Goal: Information Seeking & Learning: Learn about a topic

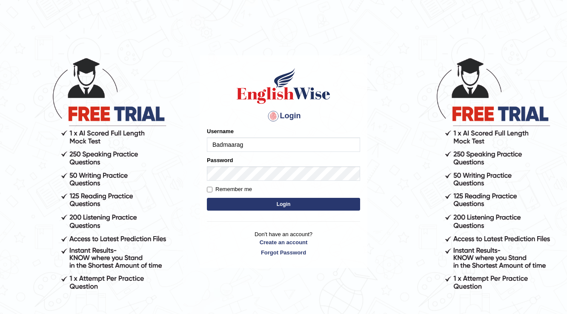
type input "Badmaarag"
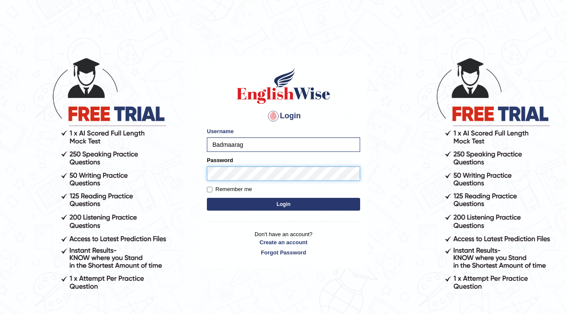
click at [207, 198] on button "Login" at bounding box center [283, 204] width 153 height 13
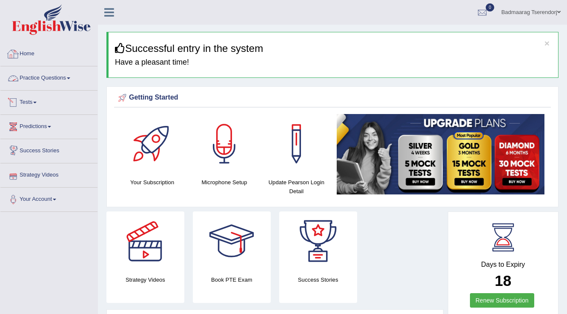
click at [66, 72] on link "Practice Questions" at bounding box center [48, 76] width 97 height 21
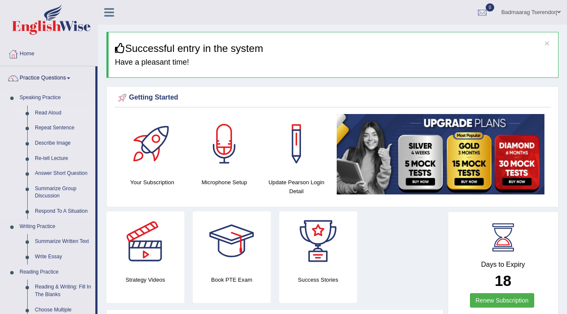
click at [46, 112] on link "Read Aloud" at bounding box center [63, 113] width 64 height 15
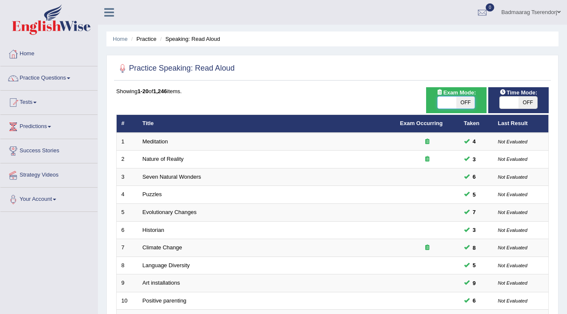
click at [437, 105] on span at bounding box center [446, 103] width 19 height 12
click at [440, 103] on span at bounding box center [446, 103] width 19 height 12
checkbox input "true"
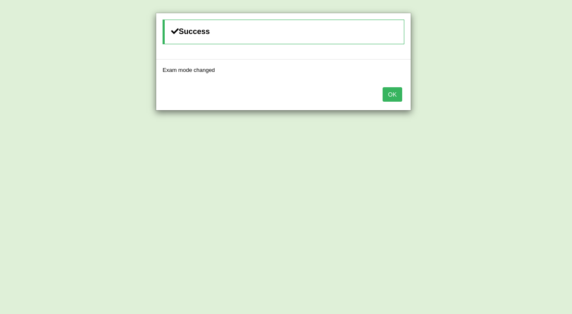
click at [390, 92] on button "OK" at bounding box center [392, 94] width 20 height 14
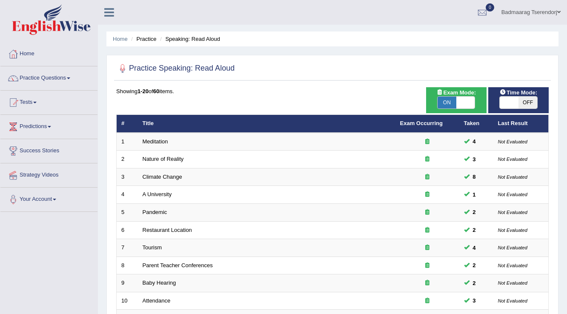
click at [499, 102] on span at bounding box center [508, 103] width 19 height 12
checkbox input "true"
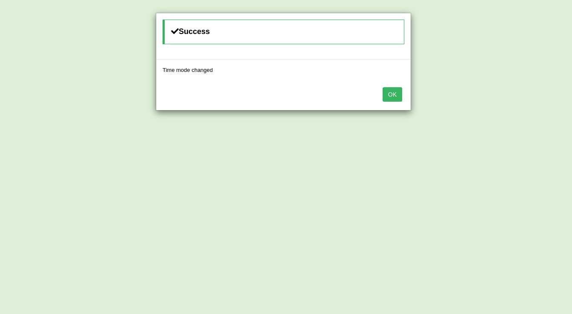
click at [394, 92] on button "OK" at bounding box center [392, 94] width 20 height 14
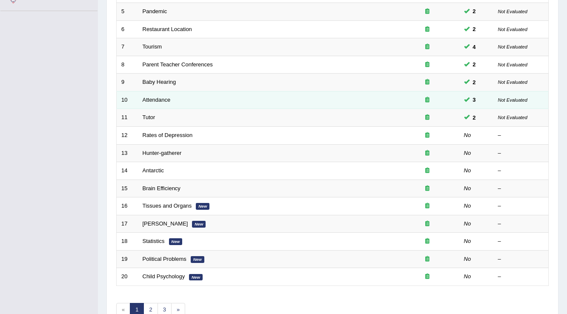
scroll to position [204, 0]
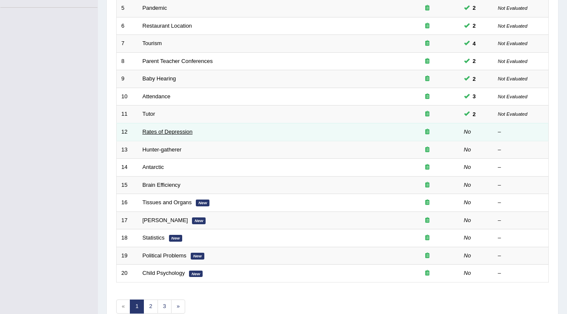
click at [180, 131] on link "Rates of Depression" at bounding box center [168, 131] width 50 height 6
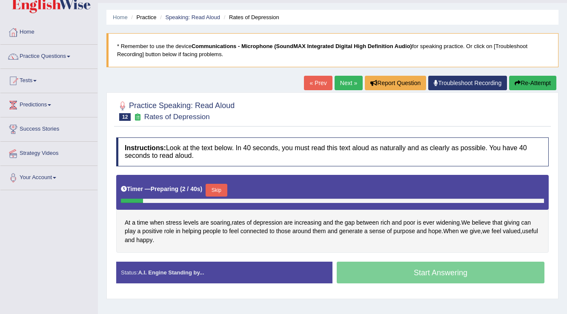
scroll to position [34, 0]
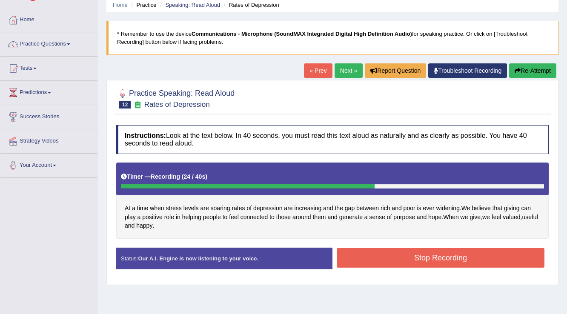
click at [394, 263] on button "Stop Recording" at bounding box center [441, 258] width 208 height 20
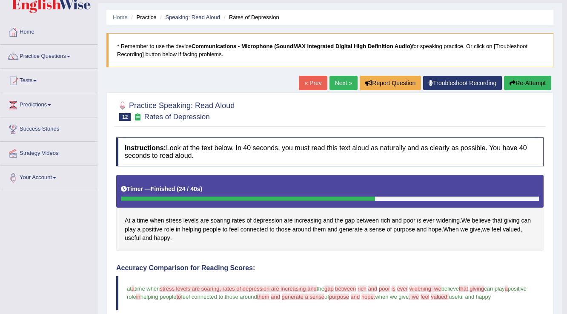
scroll to position [18, 0]
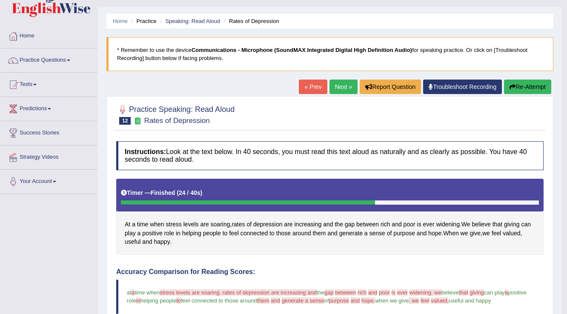
click at [528, 82] on button "Re-Attempt" at bounding box center [527, 87] width 47 height 14
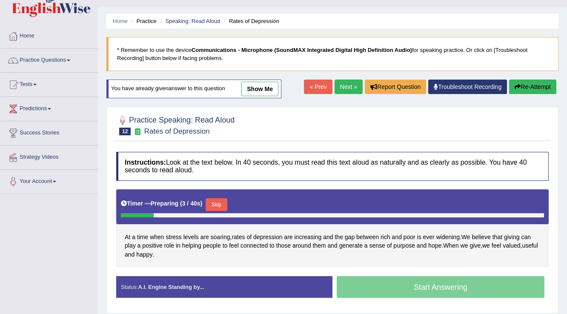
click at [223, 200] on button "Skip" at bounding box center [215, 204] width 21 height 13
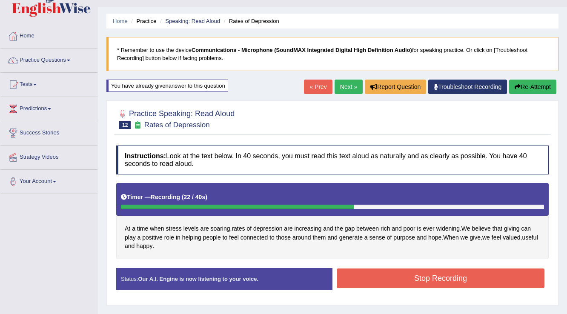
click at [362, 277] on button "Stop Recording" at bounding box center [441, 278] width 208 height 20
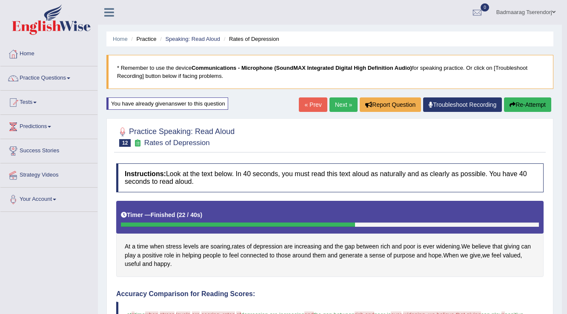
click at [344, 104] on link "Next »" at bounding box center [343, 104] width 28 height 14
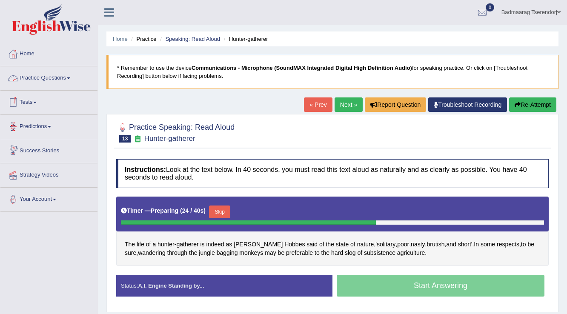
click at [221, 212] on button "Skip" at bounding box center [219, 211] width 21 height 13
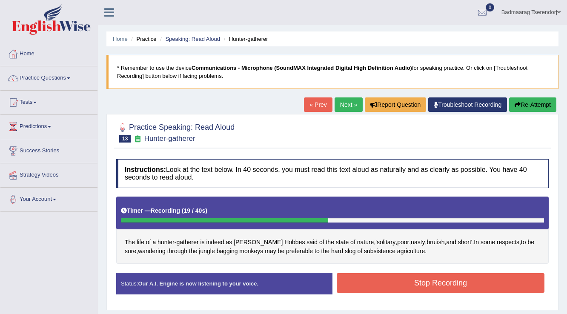
click at [374, 286] on button "Stop Recording" at bounding box center [441, 283] width 208 height 20
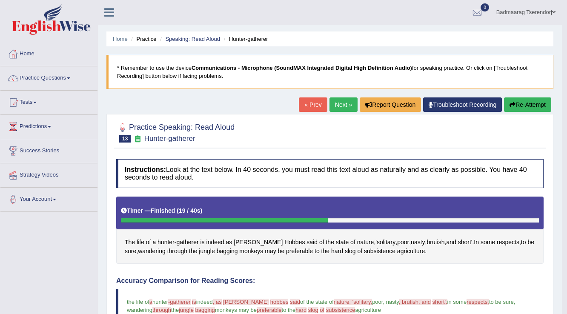
click at [533, 100] on button "Re-Attempt" at bounding box center [527, 104] width 47 height 14
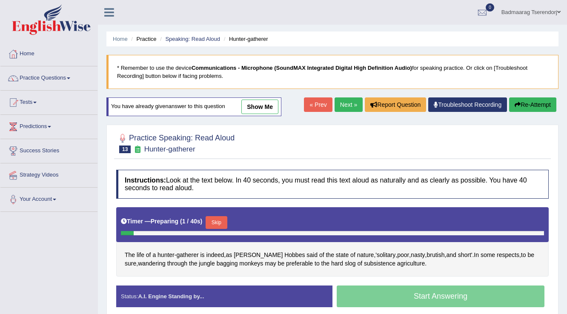
scroll to position [34, 0]
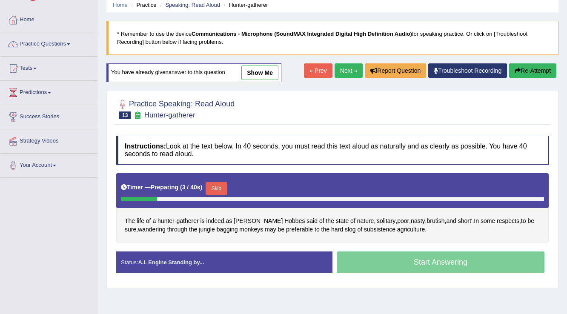
click at [214, 190] on button "Skip" at bounding box center [215, 188] width 21 height 13
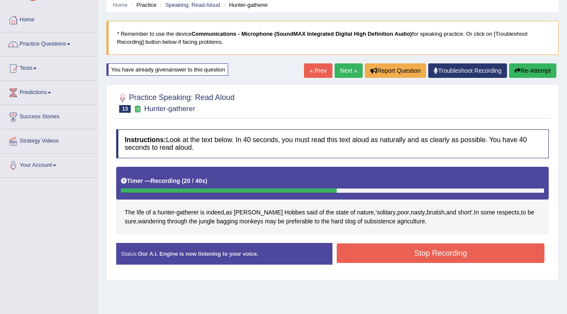
click at [382, 256] on button "Stop Recording" at bounding box center [441, 253] width 208 height 20
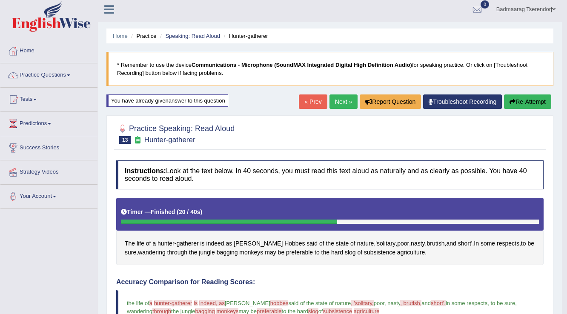
scroll to position [0, 0]
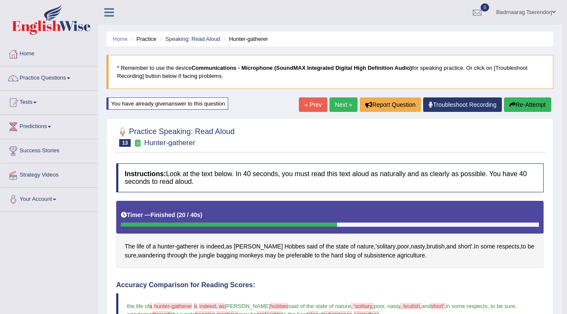
click at [338, 106] on link "Next »" at bounding box center [343, 104] width 28 height 14
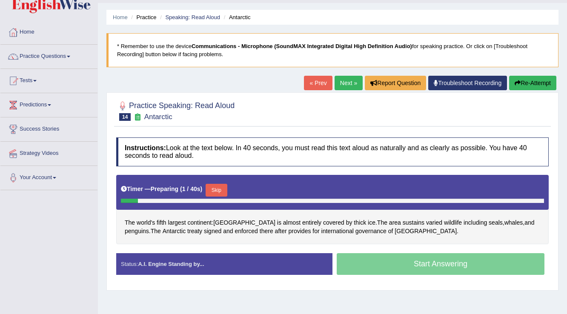
scroll to position [34, 0]
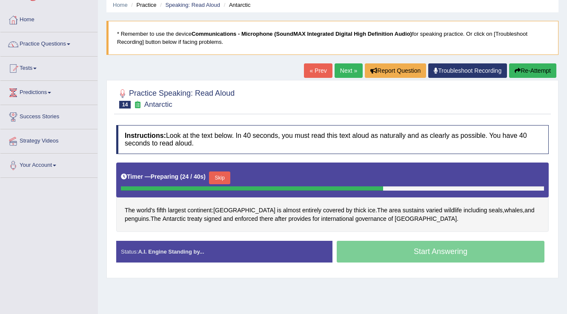
click at [227, 173] on button "Skip" at bounding box center [219, 177] width 21 height 13
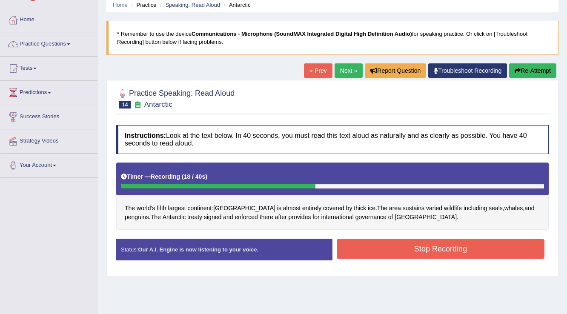
click at [400, 247] on button "Stop Recording" at bounding box center [441, 249] width 208 height 20
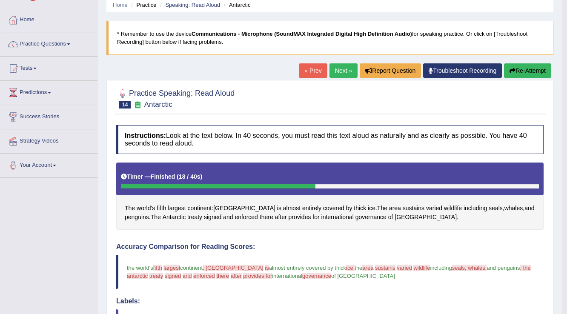
click at [539, 67] on button "Re-Attempt" at bounding box center [527, 70] width 47 height 14
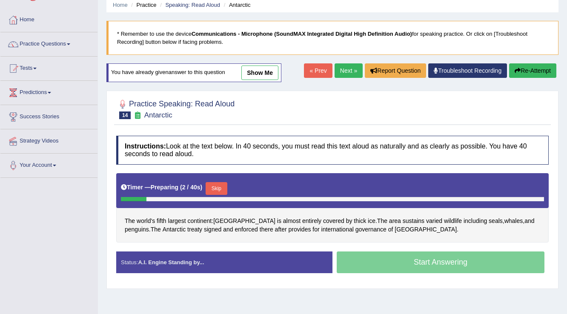
click at [219, 185] on button "Skip" at bounding box center [215, 188] width 21 height 13
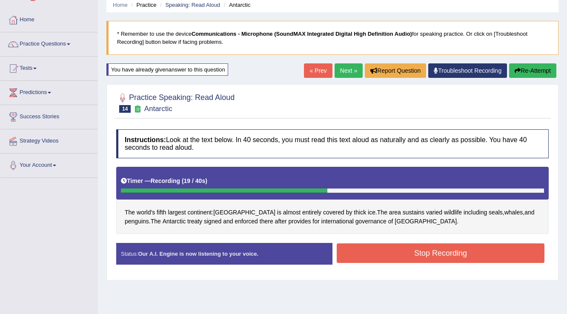
click at [382, 251] on button "Stop Recording" at bounding box center [441, 253] width 208 height 20
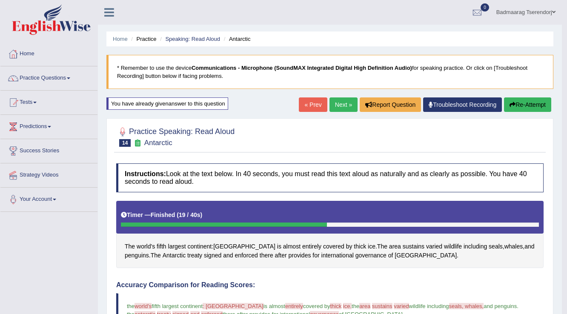
click at [343, 103] on link "Next »" at bounding box center [343, 104] width 28 height 14
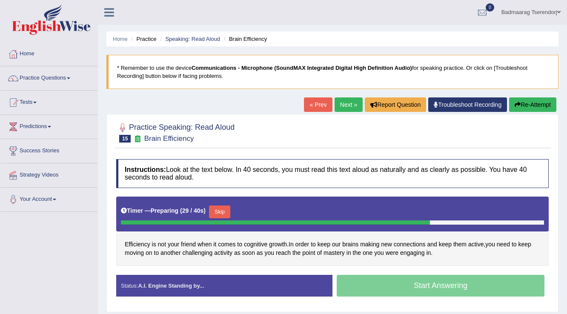
click at [226, 210] on button "Skip" at bounding box center [219, 211] width 21 height 13
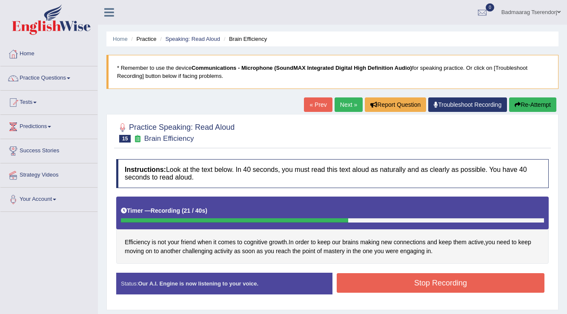
click at [390, 285] on button "Stop Recording" at bounding box center [441, 283] width 208 height 20
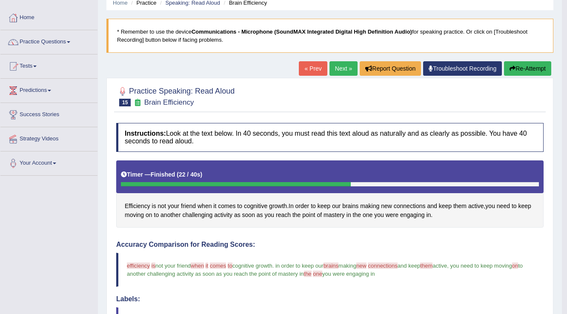
scroll to position [34, 0]
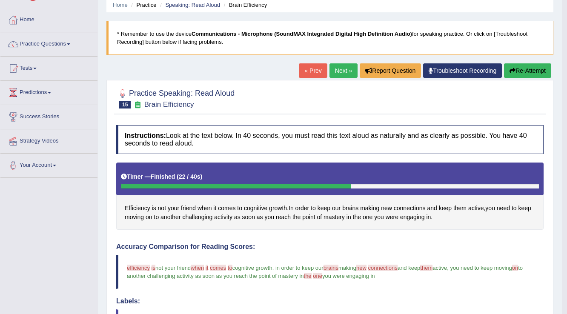
click at [532, 68] on button "Re-Attempt" at bounding box center [527, 70] width 47 height 14
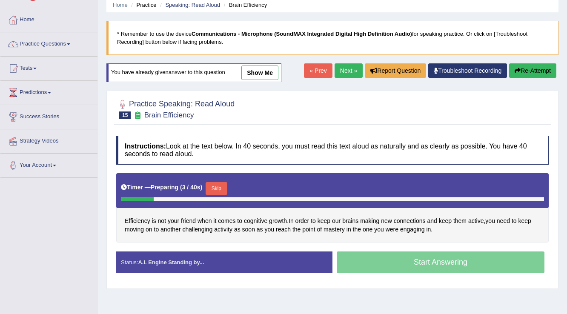
click at [218, 185] on button "Skip" at bounding box center [215, 188] width 21 height 13
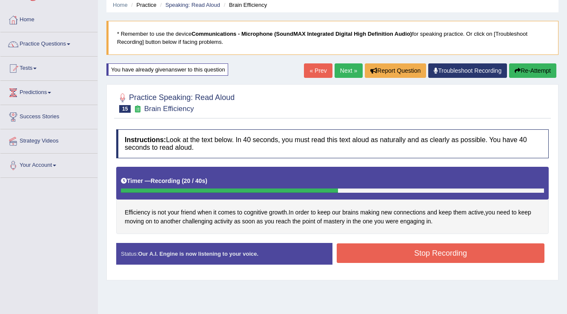
click at [388, 251] on button "Stop Recording" at bounding box center [441, 253] width 208 height 20
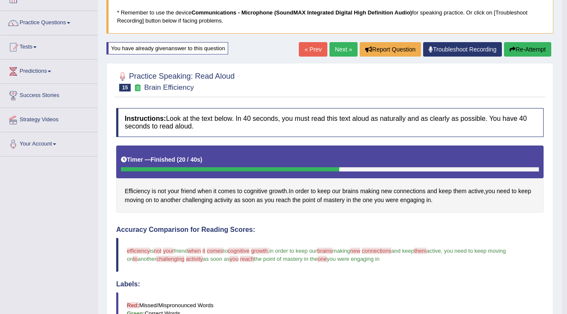
scroll to position [34, 0]
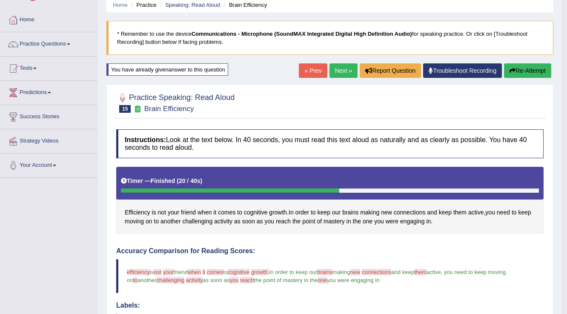
click at [342, 68] on link "Next »" at bounding box center [343, 70] width 28 height 14
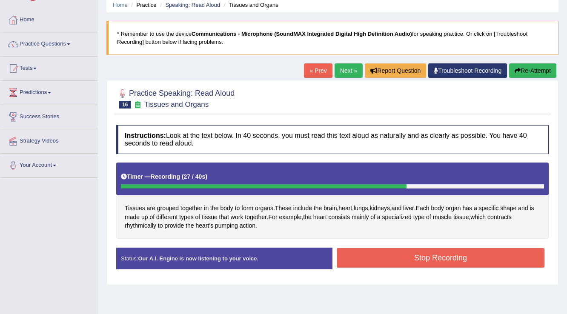
click at [402, 257] on button "Stop Recording" at bounding box center [441, 258] width 208 height 20
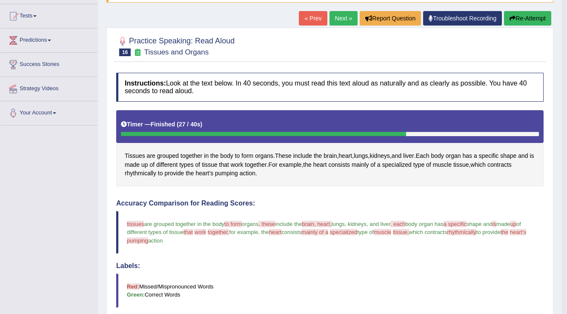
scroll to position [68, 0]
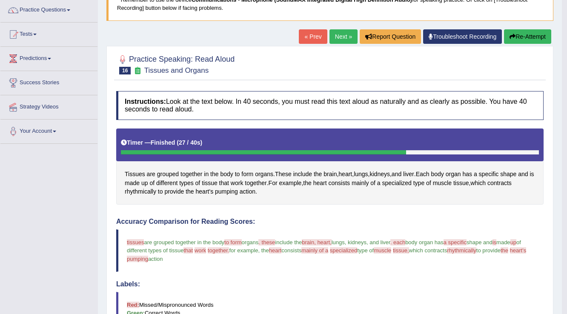
click at [537, 31] on button "Re-Attempt" at bounding box center [527, 36] width 47 height 14
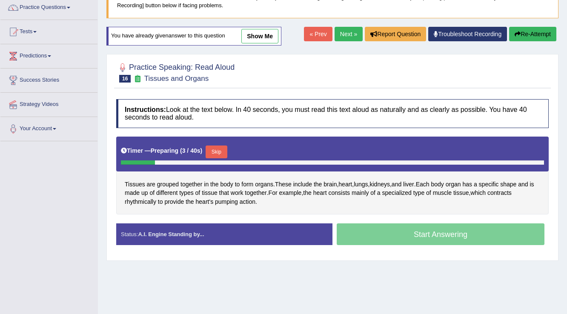
click at [223, 150] on button "Skip" at bounding box center [215, 152] width 21 height 13
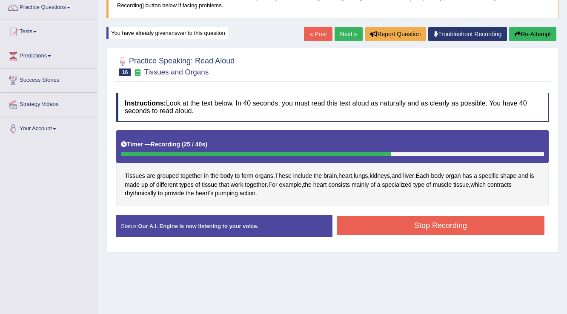
click at [391, 228] on button "Stop Recording" at bounding box center [441, 226] width 208 height 20
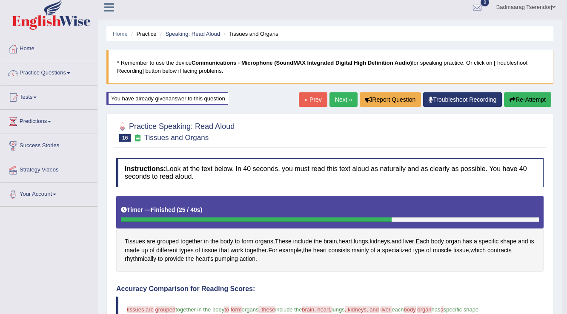
scroll to position [3, 0]
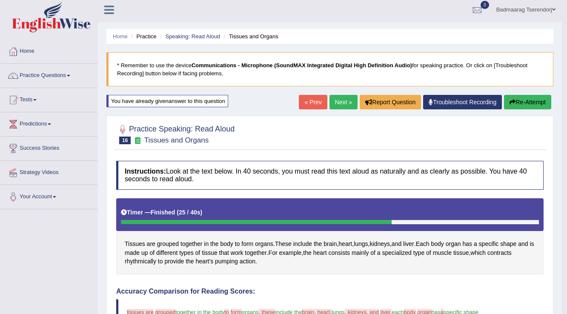
click at [340, 103] on link "Next »" at bounding box center [343, 102] width 28 height 14
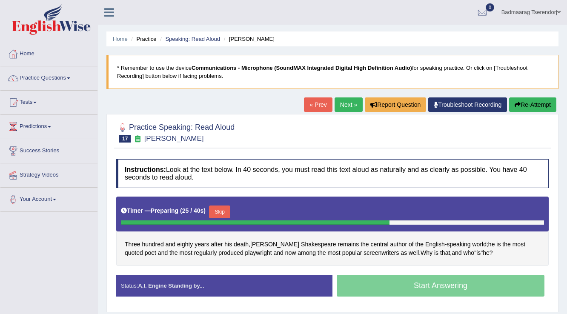
click at [220, 208] on button "Skip" at bounding box center [219, 211] width 21 height 13
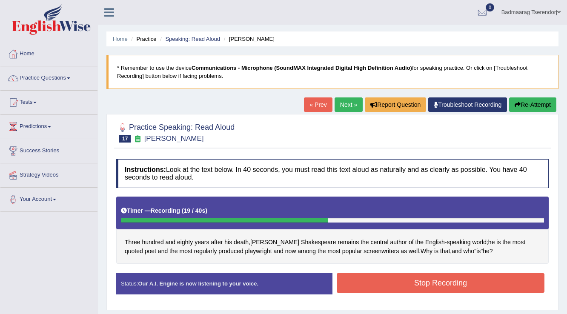
click at [362, 286] on button "Stop Recording" at bounding box center [441, 283] width 208 height 20
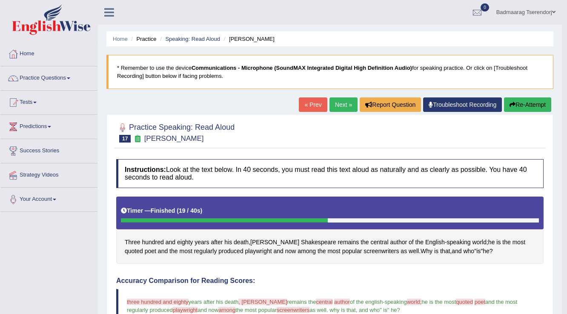
click at [517, 102] on button "Re-Attempt" at bounding box center [527, 104] width 47 height 14
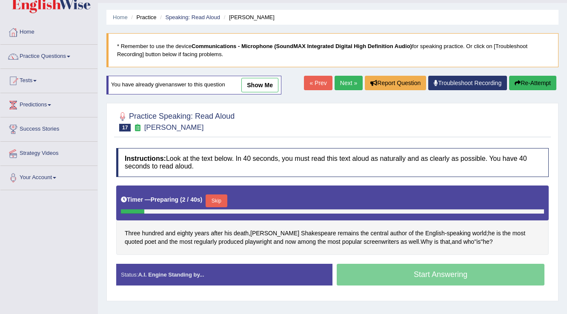
scroll to position [34, 0]
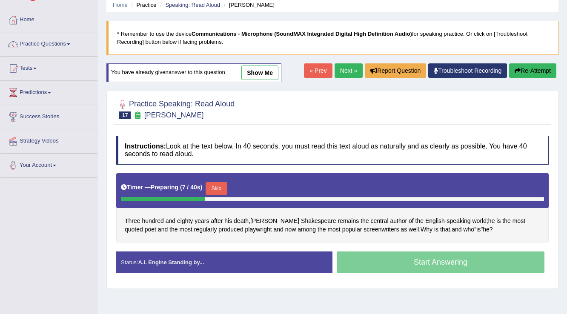
click at [222, 186] on button "Skip" at bounding box center [215, 188] width 21 height 13
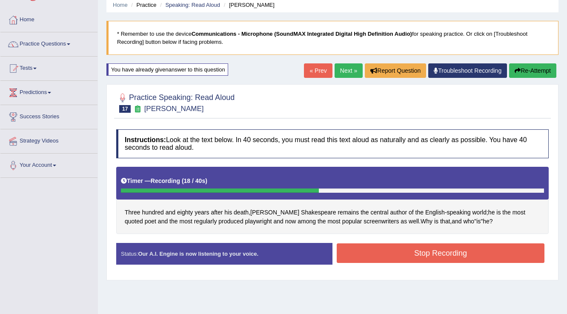
click at [405, 248] on button "Stop Recording" at bounding box center [441, 253] width 208 height 20
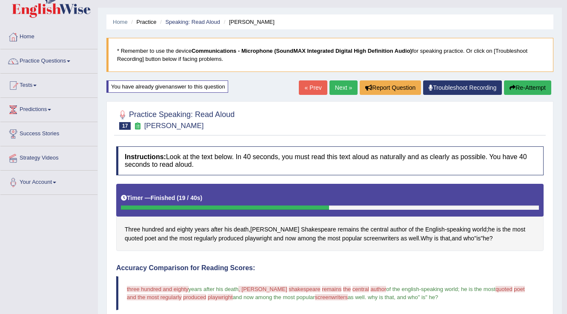
scroll to position [0, 0]
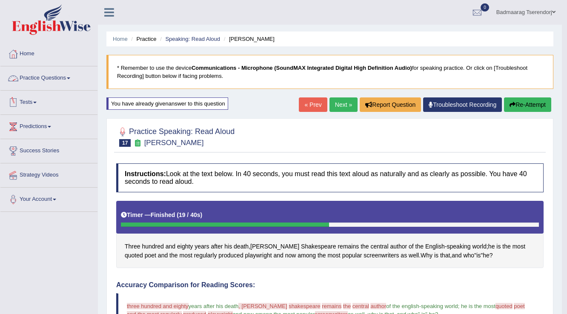
click at [66, 76] on link "Practice Questions" at bounding box center [48, 76] width 97 height 21
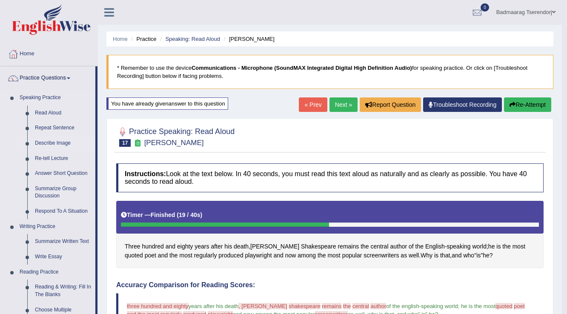
click at [59, 143] on link "Describe Image" at bounding box center [63, 143] width 64 height 15
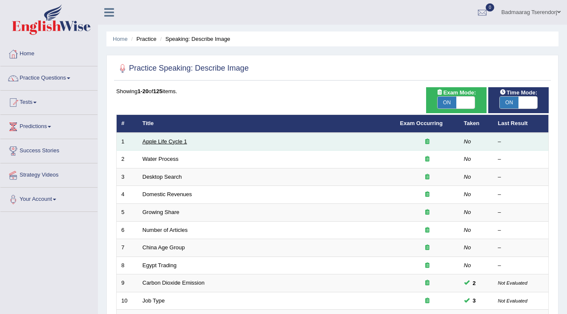
click at [165, 142] on link "Apple Life Cycle 1" at bounding box center [165, 141] width 45 height 6
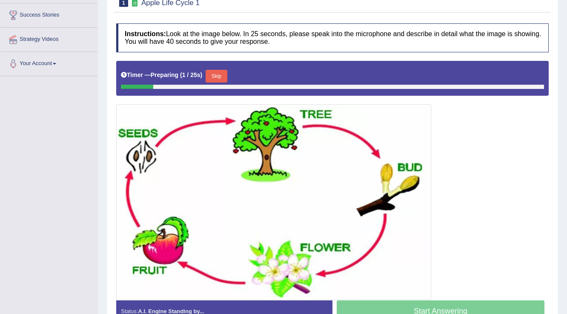
scroll to position [136, 0]
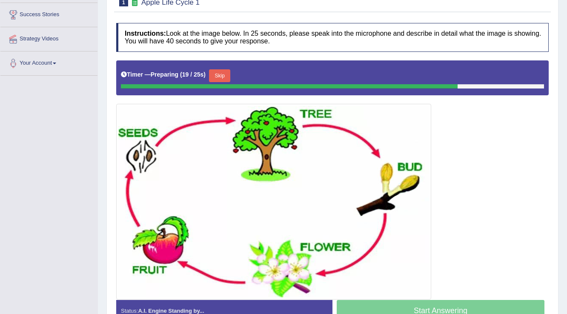
click at [225, 74] on button "Skip" at bounding box center [219, 75] width 21 height 13
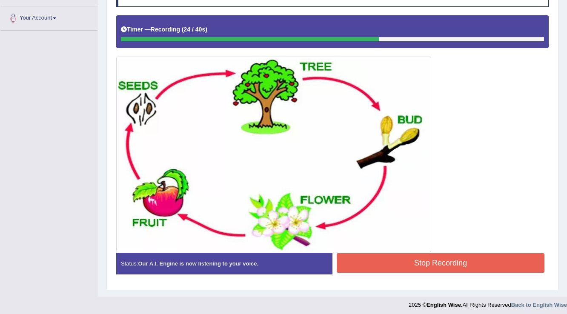
scroll to position [184, 0]
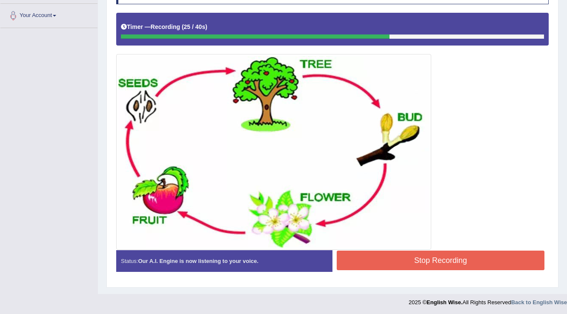
click at [395, 259] on button "Stop Recording" at bounding box center [441, 261] width 208 height 20
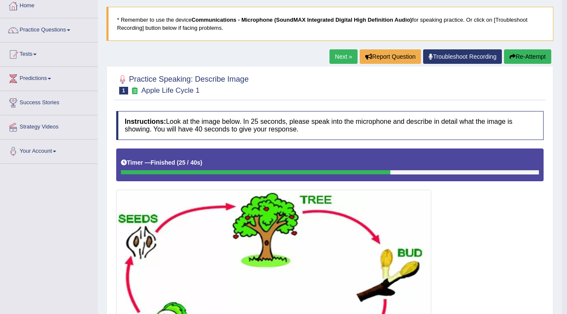
scroll to position [48, 0]
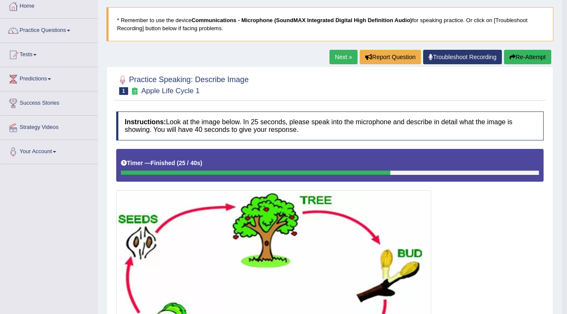
click at [534, 57] on button "Re-Attempt" at bounding box center [527, 57] width 47 height 14
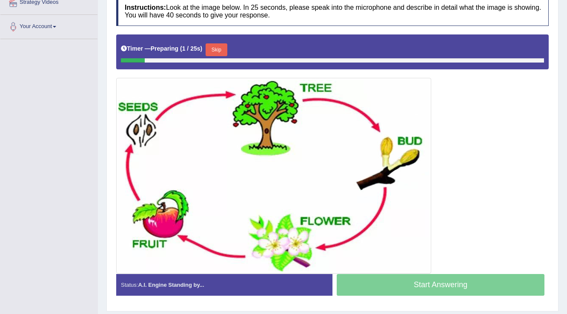
scroll to position [184, 0]
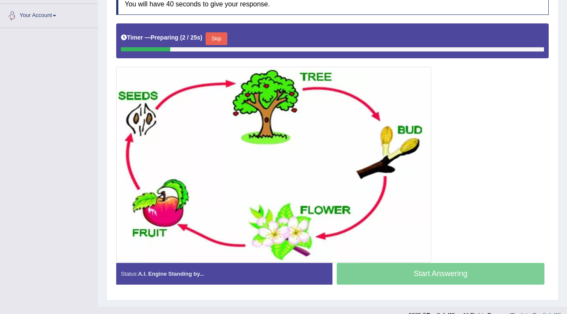
click at [222, 38] on button "Skip" at bounding box center [215, 38] width 21 height 13
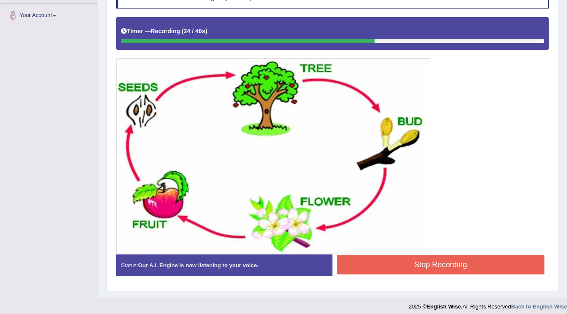
click at [505, 257] on button "Stop Recording" at bounding box center [441, 265] width 208 height 20
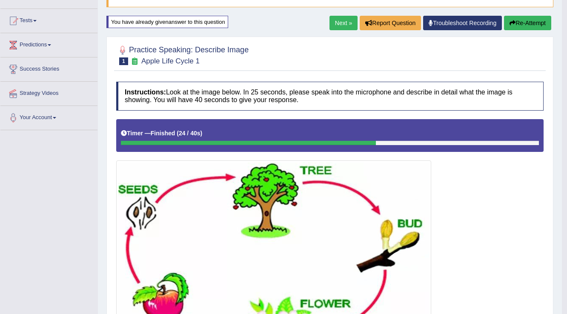
scroll to position [82, 0]
click at [334, 25] on link "Next »" at bounding box center [343, 23] width 28 height 14
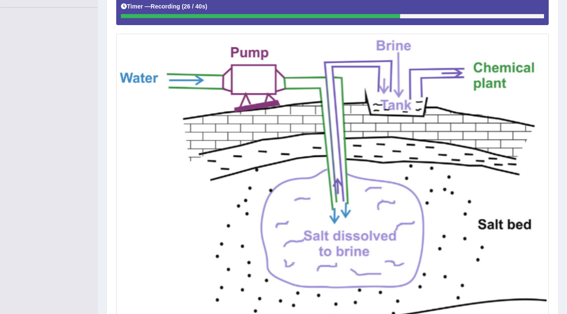
scroll to position [272, 0]
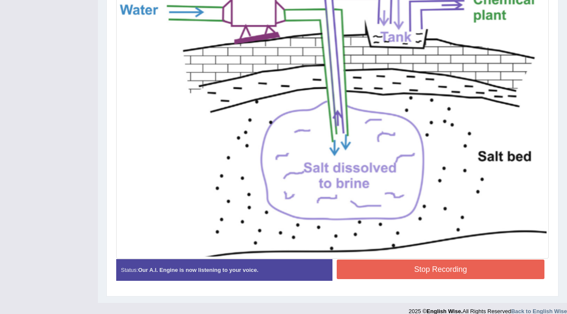
click at [472, 264] on button "Stop Recording" at bounding box center [441, 270] width 208 height 20
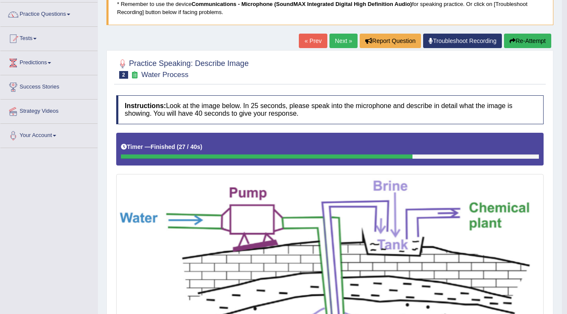
scroll to position [34, 0]
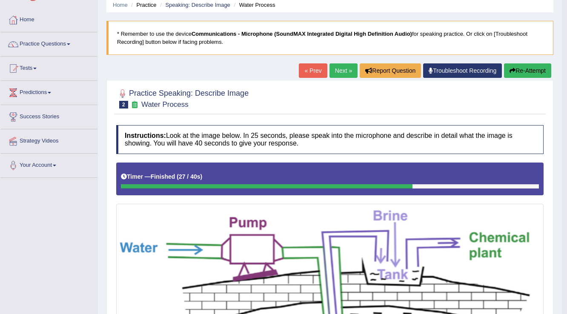
click at [516, 67] on button "Re-Attempt" at bounding box center [527, 70] width 47 height 14
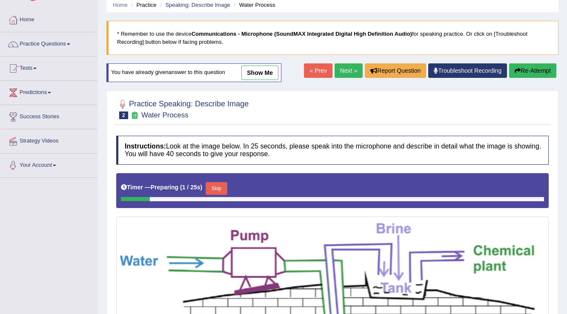
click at [223, 189] on button "Skip" at bounding box center [215, 188] width 21 height 13
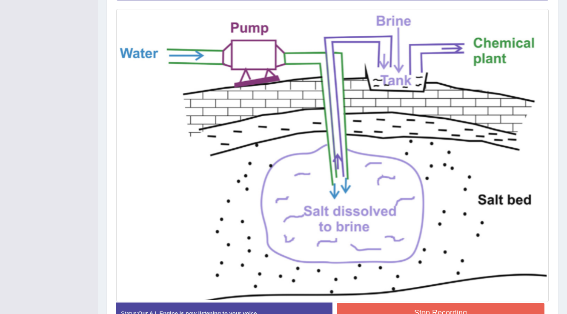
scroll to position [272, 0]
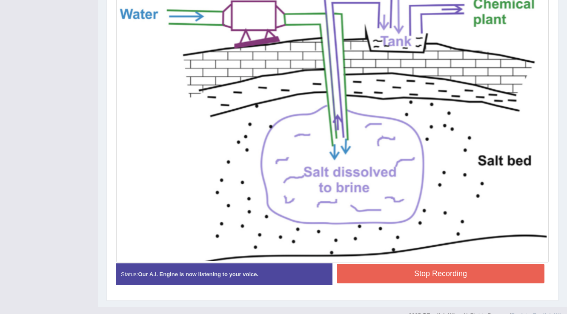
click at [512, 272] on button "Stop Recording" at bounding box center [441, 274] width 208 height 20
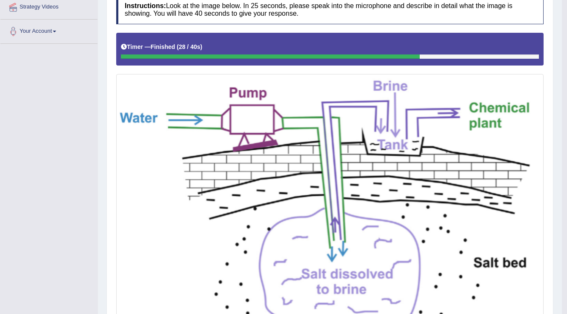
scroll to position [68, 0]
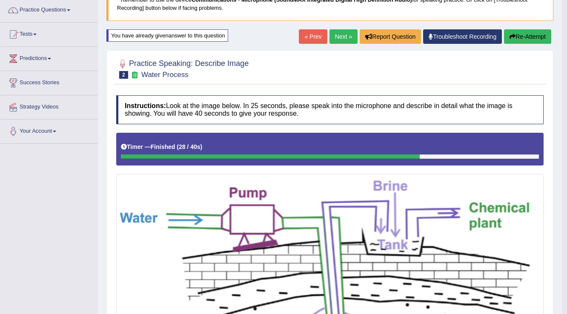
click at [338, 34] on link "Next »" at bounding box center [343, 36] width 28 height 14
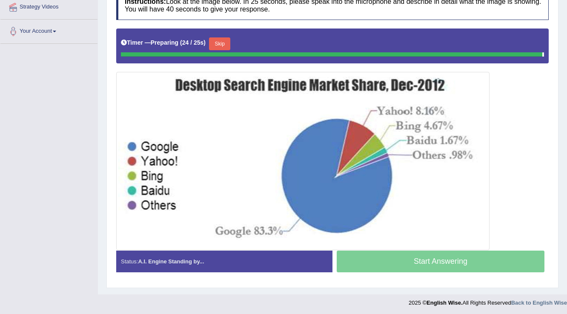
scroll to position [166, 0]
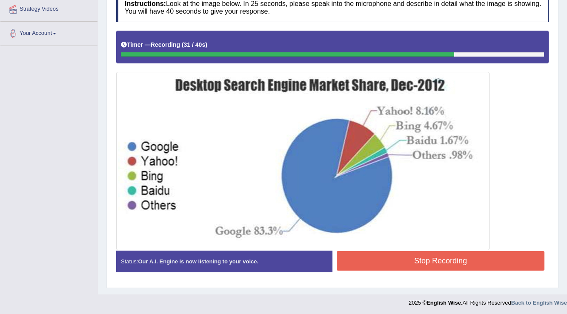
click at [501, 260] on button "Stop Recording" at bounding box center [441, 261] width 208 height 20
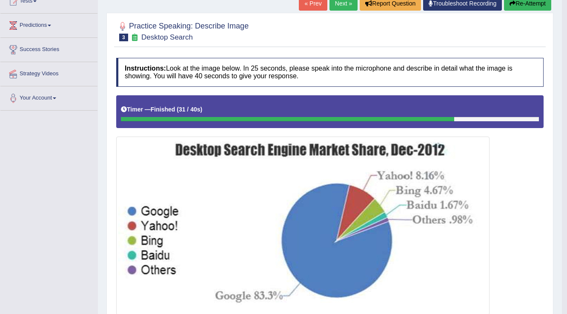
scroll to position [98, 0]
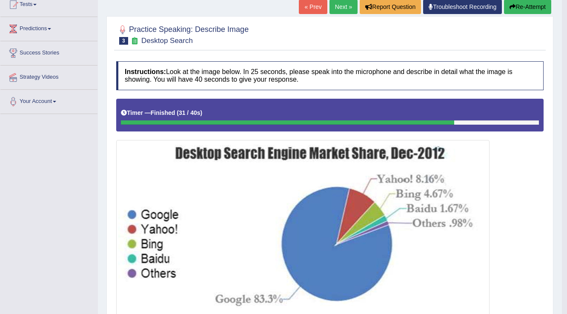
click at [530, 5] on button "Re-Attempt" at bounding box center [527, 7] width 47 height 14
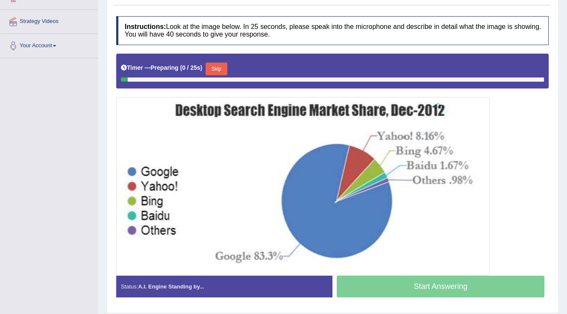
scroll to position [166, 0]
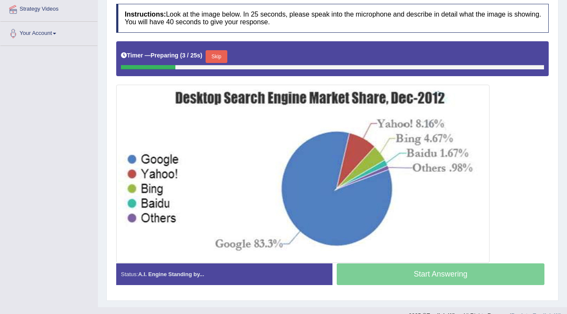
click at [215, 51] on button "Skip" at bounding box center [215, 56] width 21 height 13
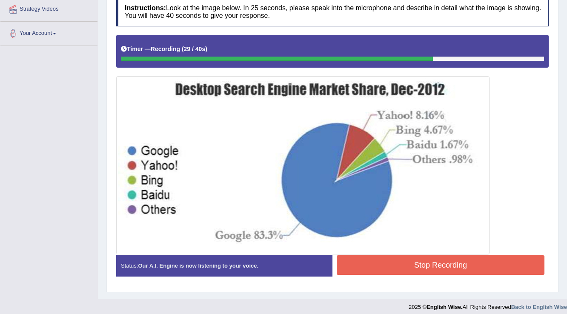
click at [386, 268] on button "Stop Recording" at bounding box center [441, 265] width 208 height 20
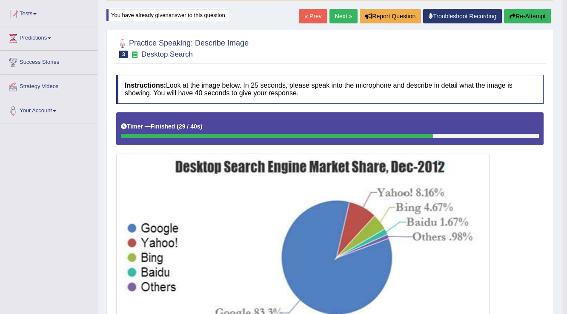
scroll to position [64, 0]
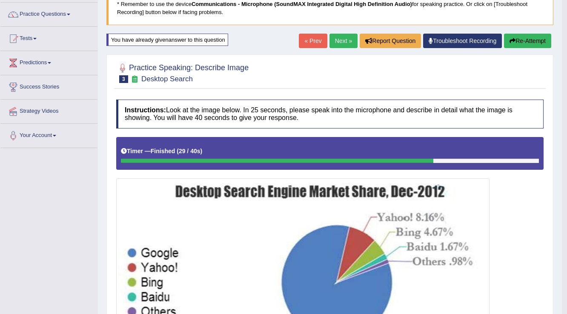
click at [339, 38] on link "Next »" at bounding box center [343, 41] width 28 height 14
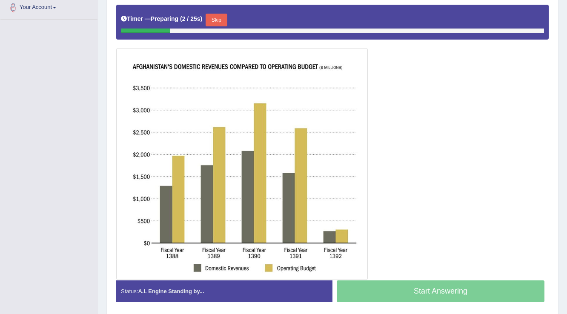
scroll to position [204, 0]
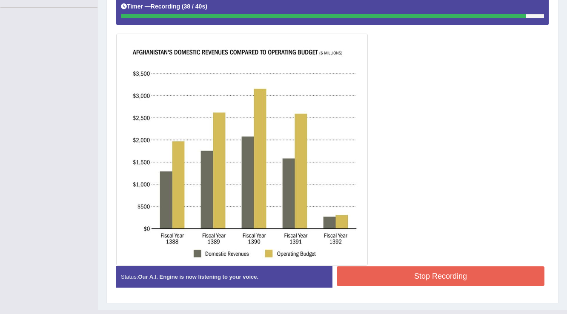
click at [378, 280] on button "Stop Recording" at bounding box center [441, 276] width 208 height 20
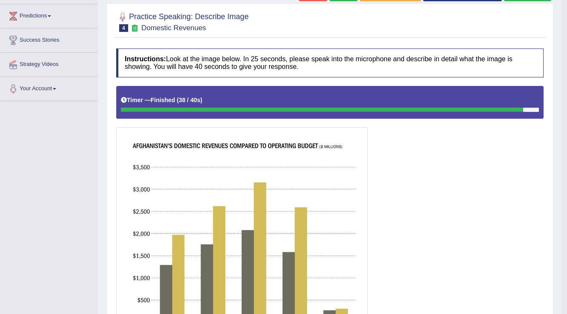
scroll to position [34, 0]
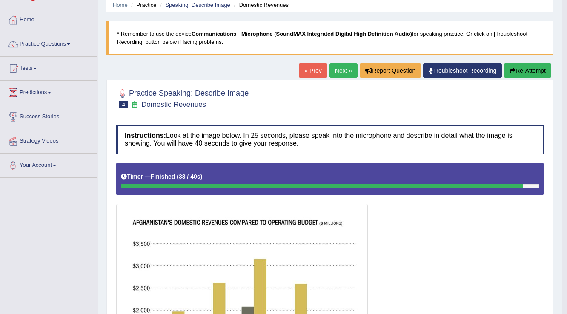
click at [536, 69] on button "Re-Attempt" at bounding box center [527, 70] width 47 height 14
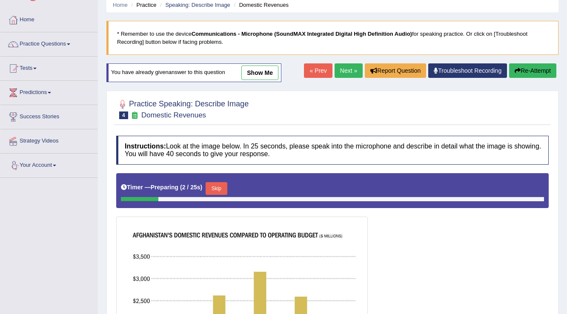
click at [225, 183] on button "Skip" at bounding box center [215, 188] width 21 height 13
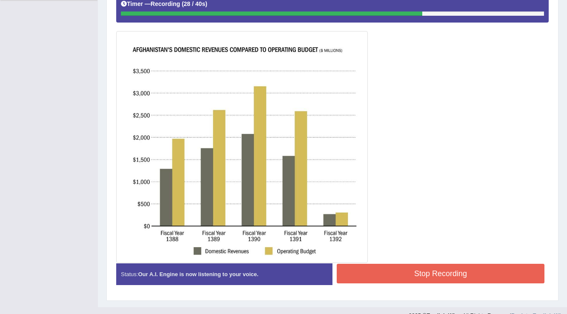
scroll to position [224, 0]
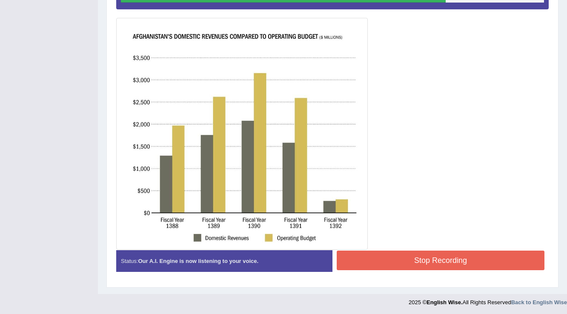
click at [395, 256] on button "Stop Recording" at bounding box center [441, 261] width 208 height 20
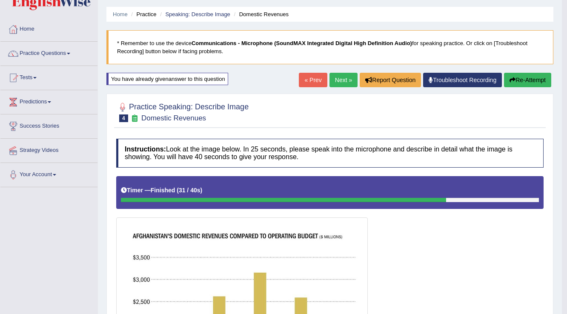
scroll to position [20, 0]
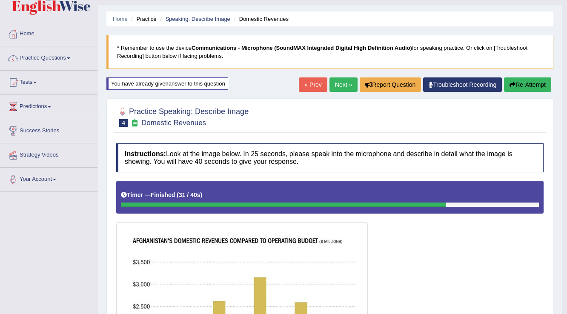
click at [340, 88] on link "Next »" at bounding box center [343, 84] width 28 height 14
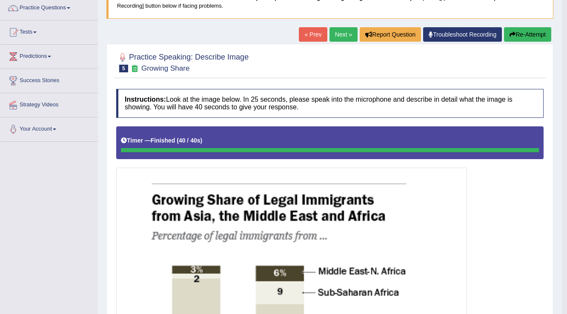
scroll to position [66, 0]
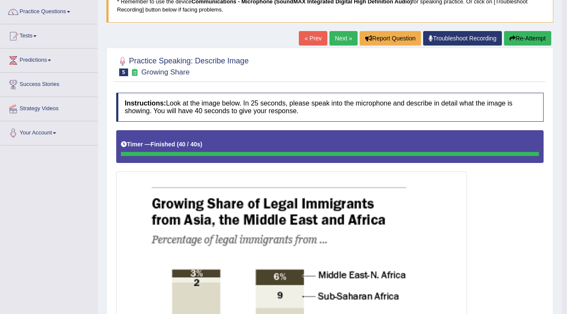
click at [529, 37] on button "Re-Attempt" at bounding box center [527, 38] width 47 height 14
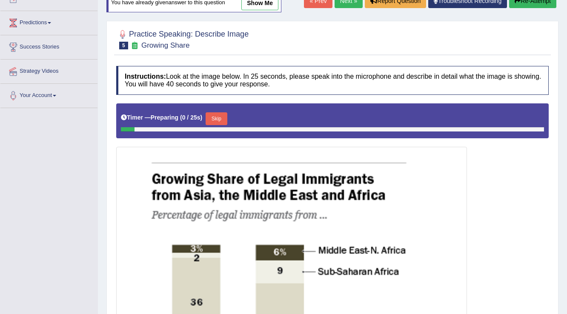
scroll to position [137, 0]
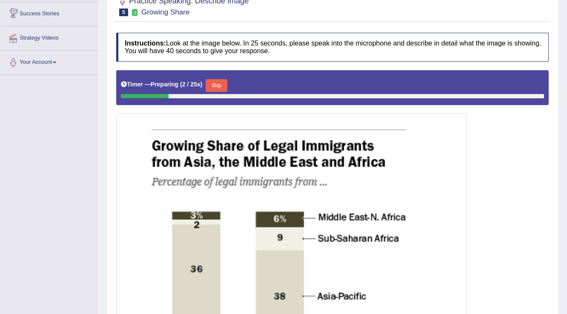
click at [220, 82] on button "Skip" at bounding box center [215, 85] width 21 height 13
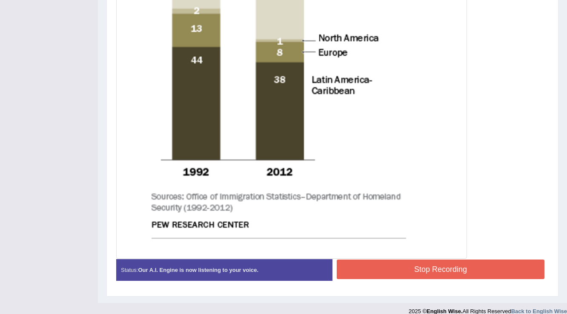
scroll to position [446, 0]
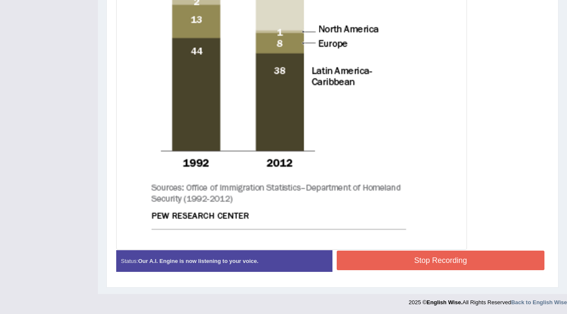
click at [397, 256] on button "Stop Recording" at bounding box center [441, 261] width 208 height 20
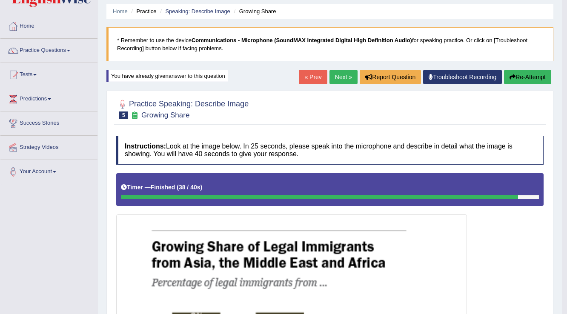
scroll to position [0, 0]
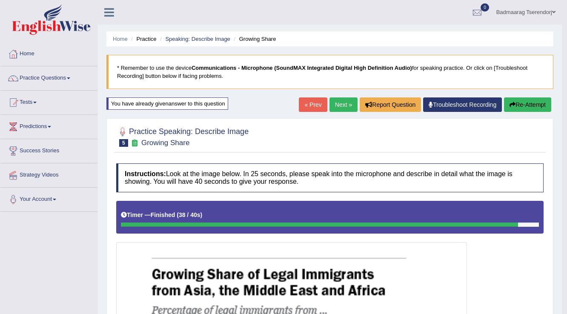
click at [340, 106] on link "Next »" at bounding box center [343, 104] width 28 height 14
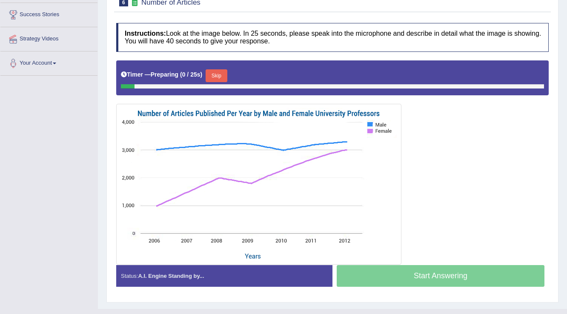
scroll to position [136, 0]
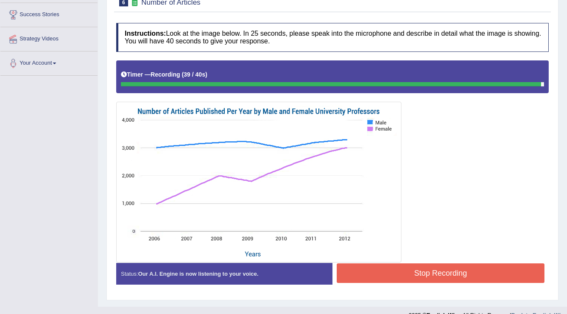
click at [390, 270] on button "Stop Recording" at bounding box center [441, 273] width 208 height 20
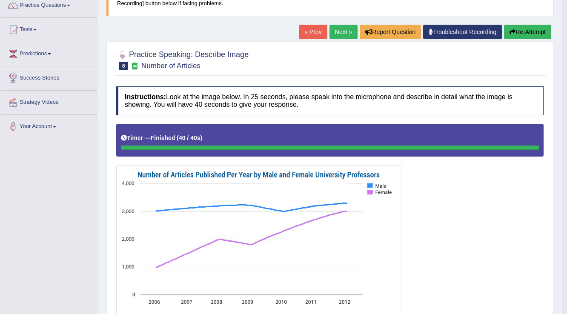
scroll to position [68, 0]
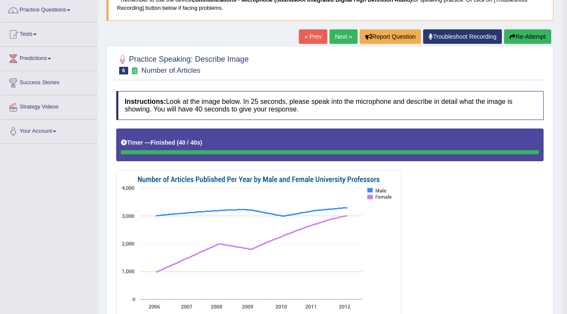
click at [530, 33] on button "Re-Attempt" at bounding box center [527, 36] width 47 height 14
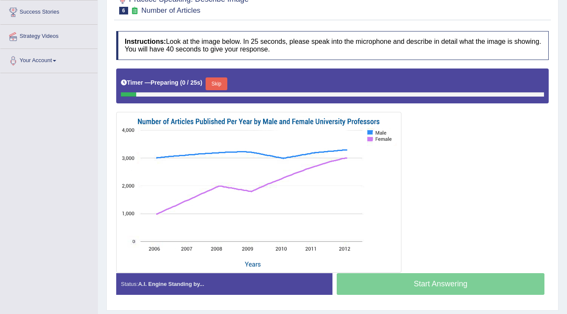
scroll to position [161, 0]
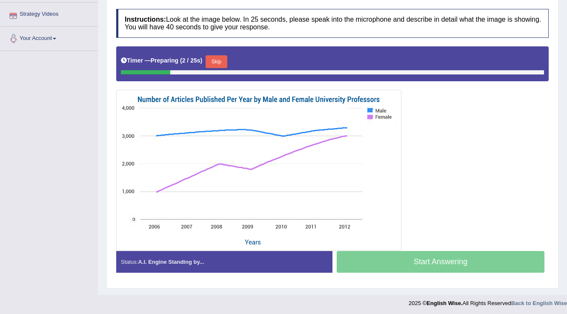
click at [220, 57] on button "Skip" at bounding box center [215, 61] width 21 height 13
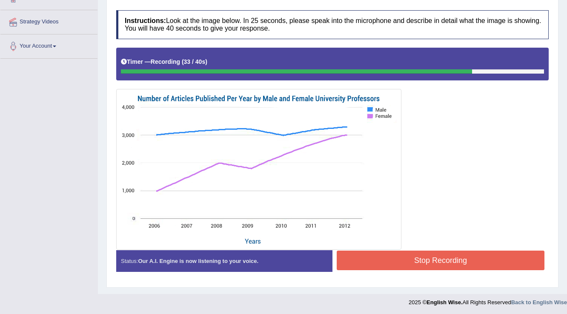
click at [359, 262] on button "Stop Recording" at bounding box center [441, 261] width 208 height 20
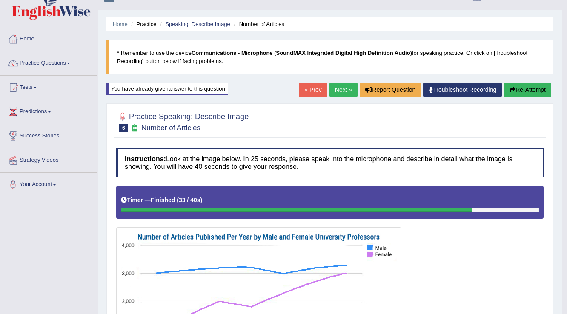
scroll to position [0, 0]
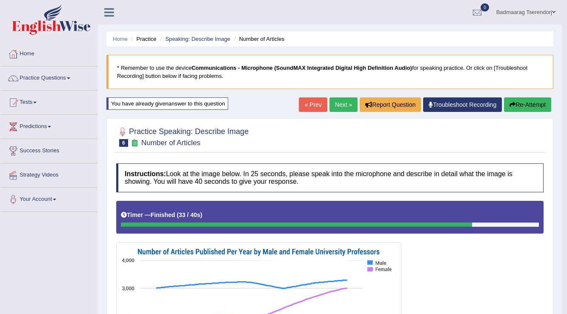
click at [334, 106] on link "Next »" at bounding box center [343, 104] width 28 height 14
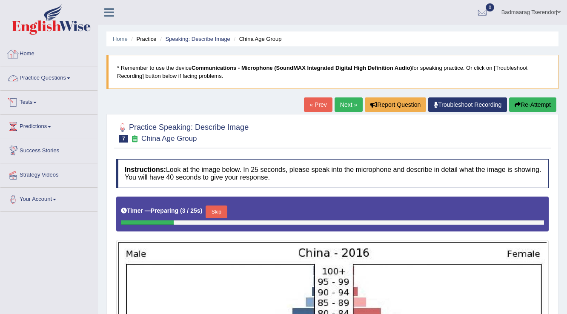
click at [29, 53] on link "Home" at bounding box center [48, 52] width 97 height 21
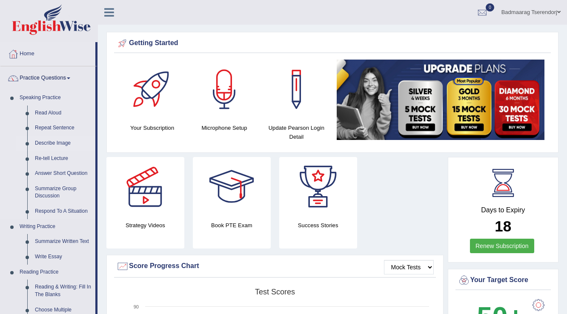
click at [48, 142] on link "Describe Image" at bounding box center [63, 143] width 64 height 15
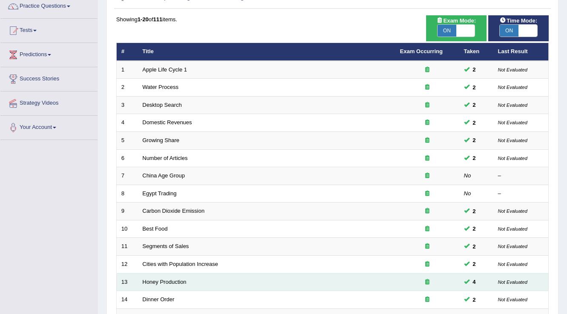
scroll to position [68, 0]
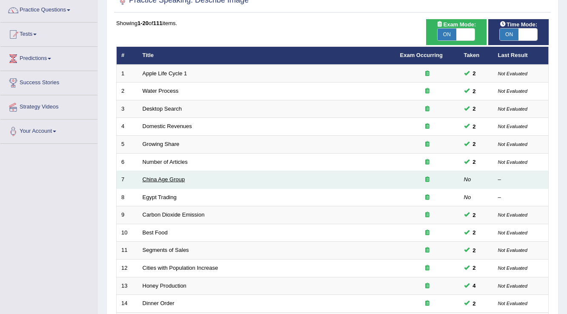
click at [169, 179] on link "China Age Group" at bounding box center [164, 179] width 43 height 6
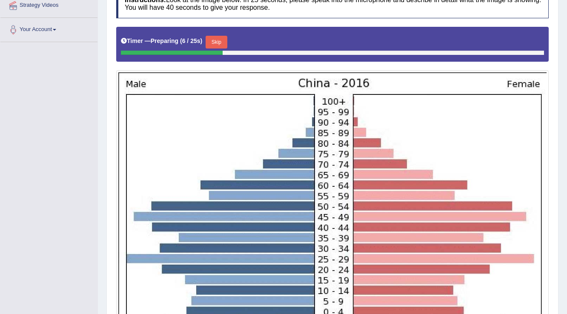
scroll to position [157, 0]
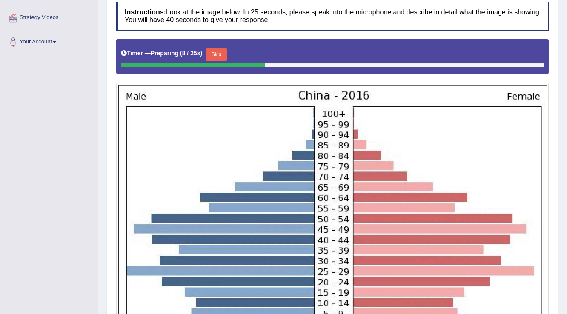
click at [220, 52] on button "Skip" at bounding box center [215, 54] width 21 height 13
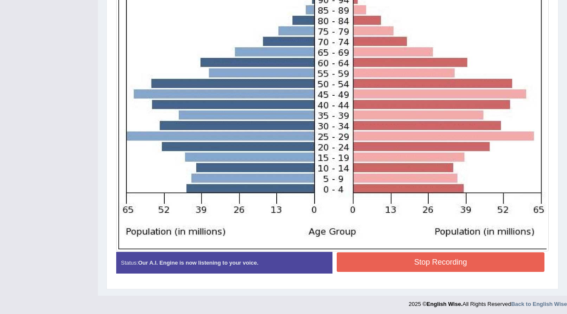
scroll to position [292, 0]
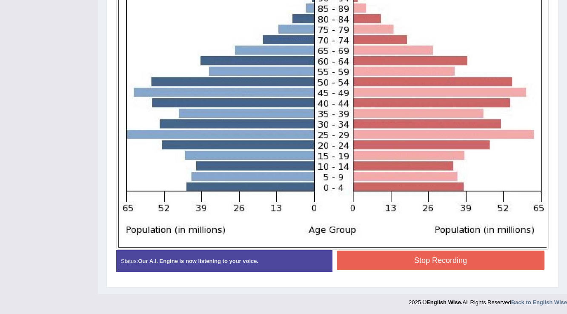
click at [365, 259] on button "Stop Recording" at bounding box center [441, 261] width 208 height 20
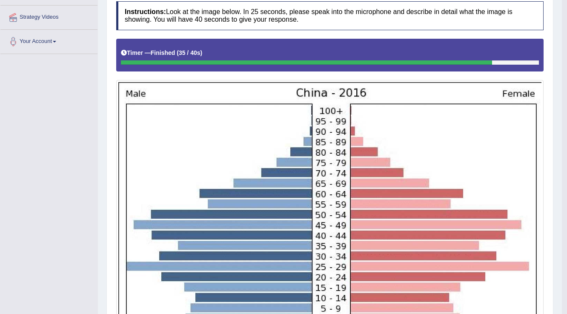
scroll to position [52, 0]
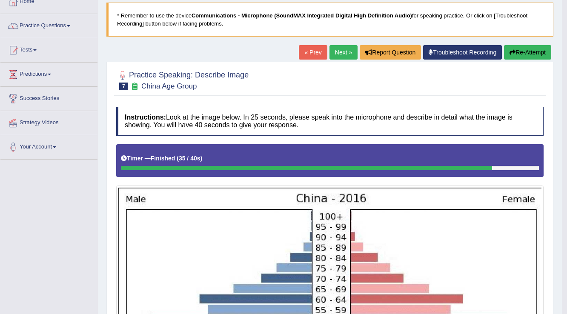
click at [531, 52] on button "Re-Attempt" at bounding box center [527, 52] width 47 height 14
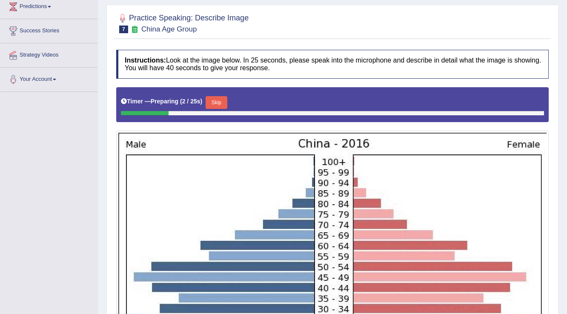
scroll to position [120, 0]
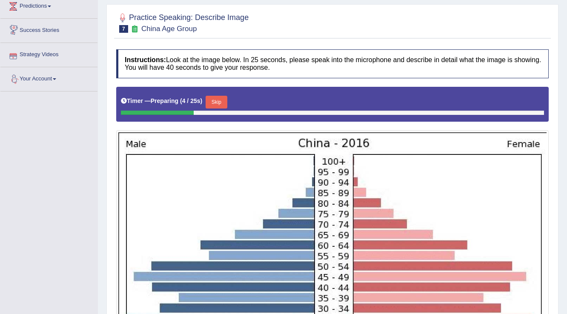
click at [217, 97] on button "Skip" at bounding box center [215, 102] width 21 height 13
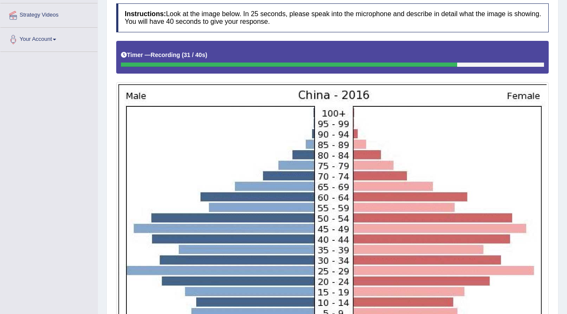
scroll to position [296, 0]
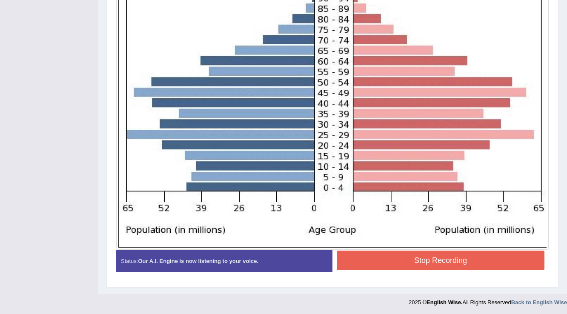
click at [397, 263] on button "Stop Recording" at bounding box center [441, 261] width 208 height 20
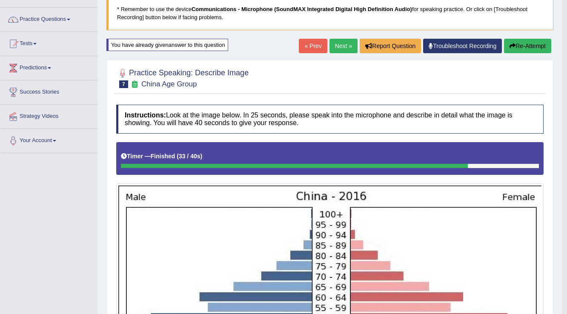
scroll to position [58, 0]
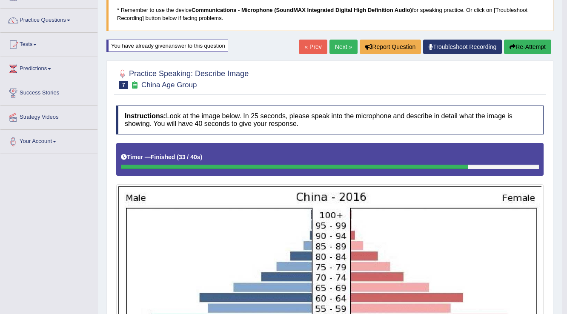
click at [341, 43] on link "Next »" at bounding box center [343, 47] width 28 height 14
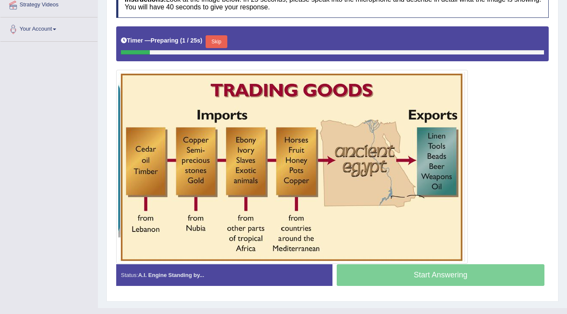
scroll to position [184, 0]
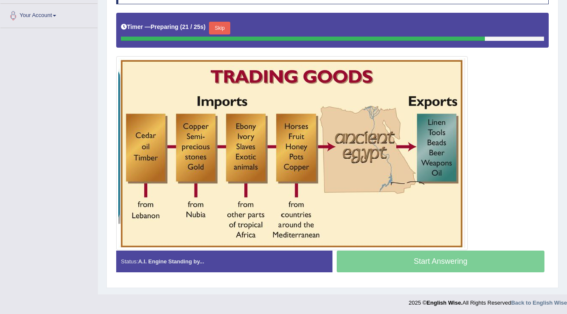
click at [217, 23] on button "Skip" at bounding box center [219, 28] width 21 height 13
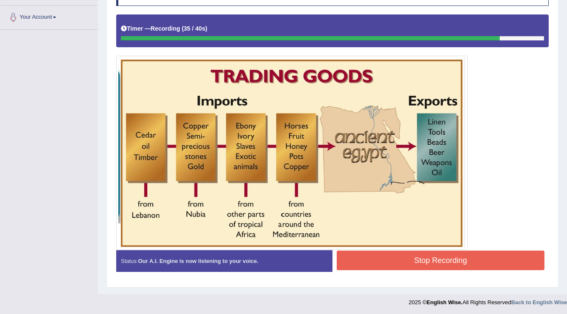
click at [379, 259] on button "Stop Recording" at bounding box center [441, 261] width 208 height 20
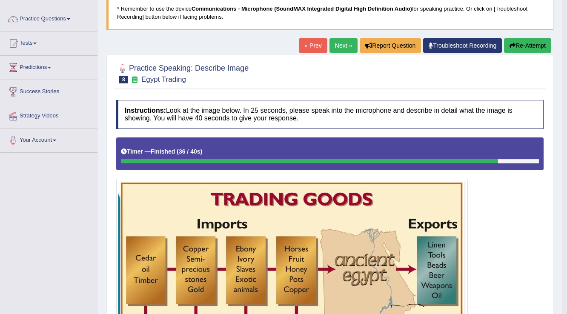
scroll to position [46, 0]
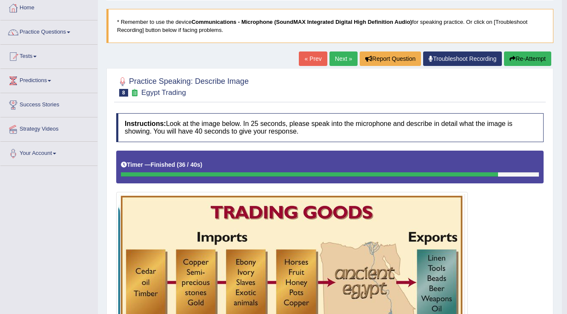
click at [535, 58] on button "Re-Attempt" at bounding box center [527, 58] width 47 height 14
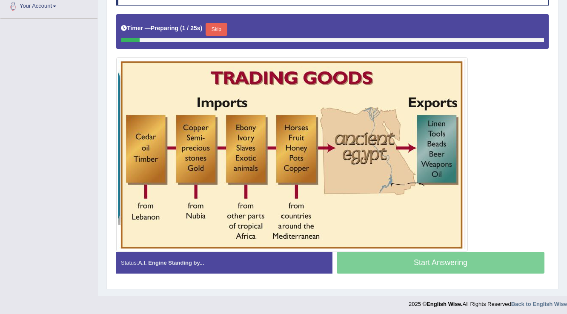
scroll to position [194, 0]
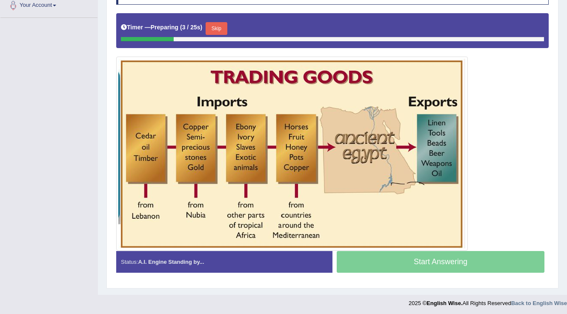
click at [223, 28] on button "Skip" at bounding box center [215, 28] width 21 height 13
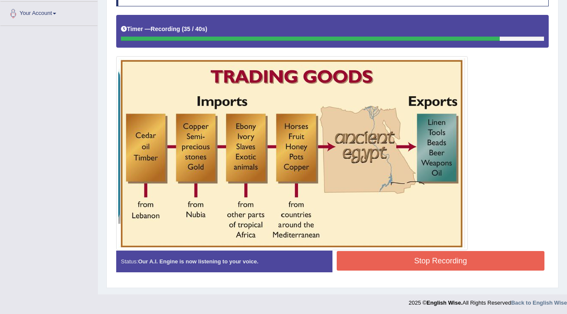
click at [380, 259] on button "Stop Recording" at bounding box center [441, 261] width 208 height 20
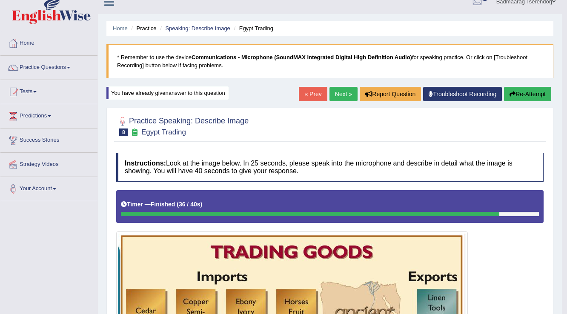
scroll to position [0, 0]
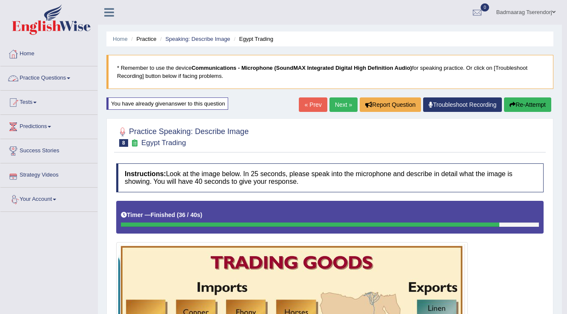
click at [51, 71] on link "Practice Questions" at bounding box center [48, 76] width 97 height 21
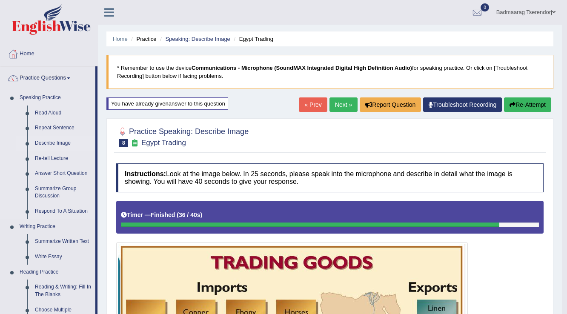
click at [49, 141] on link "Describe Image" at bounding box center [63, 143] width 64 height 15
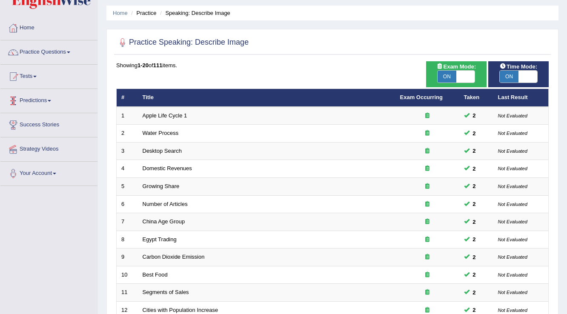
scroll to position [34, 0]
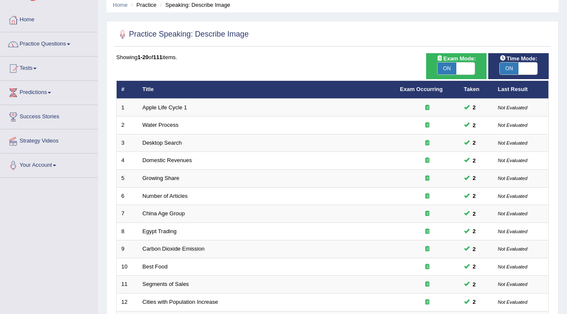
click at [49, 43] on link "Practice Questions" at bounding box center [48, 42] width 97 height 21
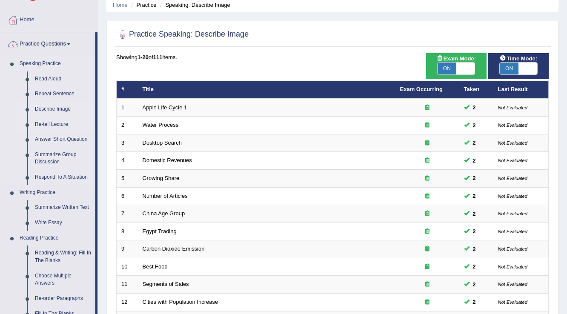
click at [56, 124] on link "Re-tell Lecture" at bounding box center [63, 124] width 64 height 15
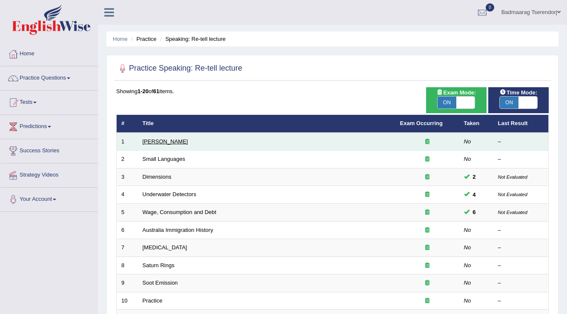
click at [159, 140] on link "[PERSON_NAME]" at bounding box center [166, 141] width 46 height 6
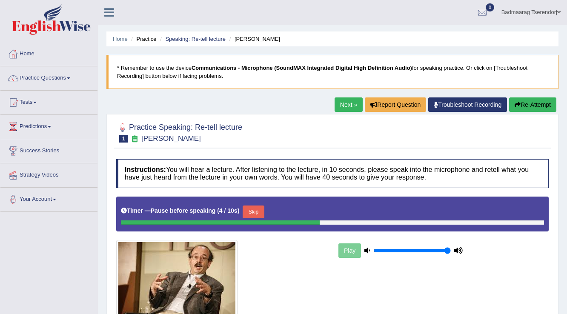
click at [531, 100] on button "Re-Attempt" at bounding box center [532, 104] width 47 height 14
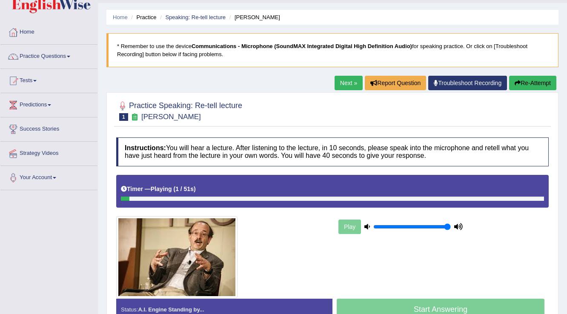
scroll to position [34, 0]
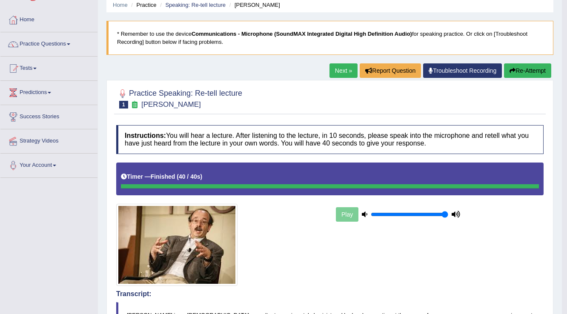
click at [526, 70] on button "Re-Attempt" at bounding box center [527, 70] width 47 height 14
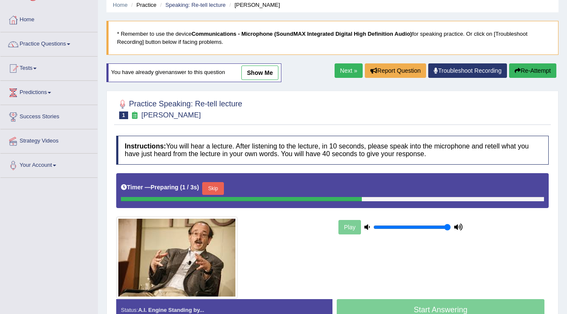
click at [211, 188] on button "Skip" at bounding box center [212, 188] width 21 height 13
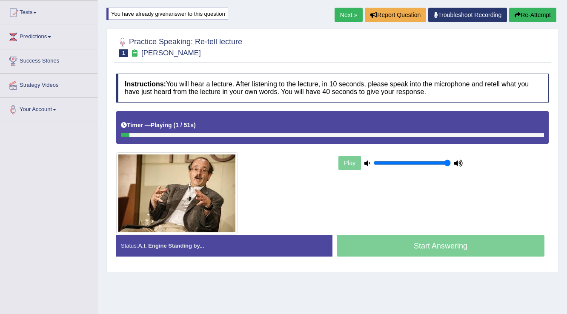
scroll to position [102, 0]
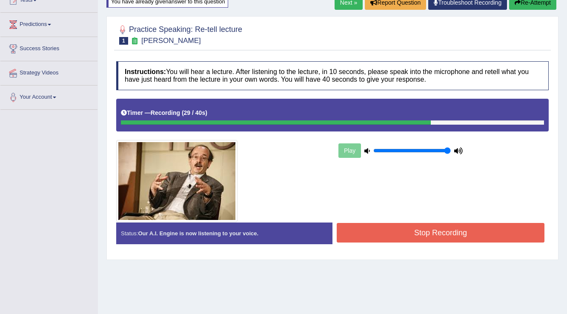
click at [398, 231] on button "Stop Recording" at bounding box center [441, 233] width 208 height 20
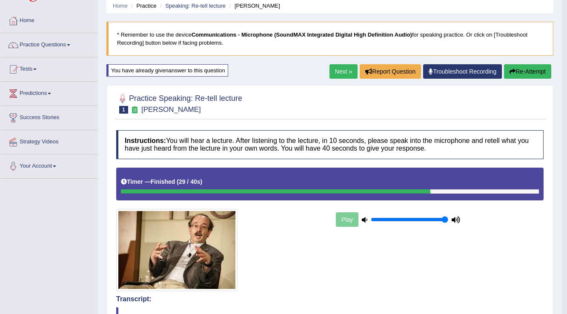
scroll to position [0, 0]
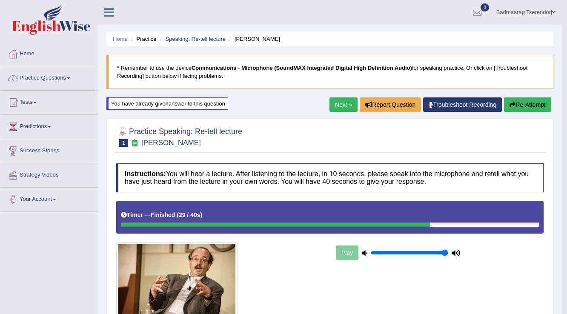
click at [528, 102] on button "Re-Attempt" at bounding box center [527, 104] width 47 height 14
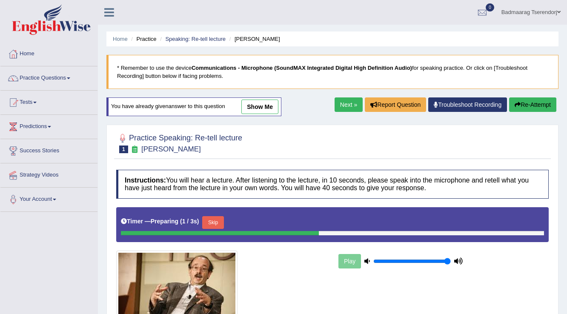
click at [216, 217] on button "Skip" at bounding box center [212, 222] width 21 height 13
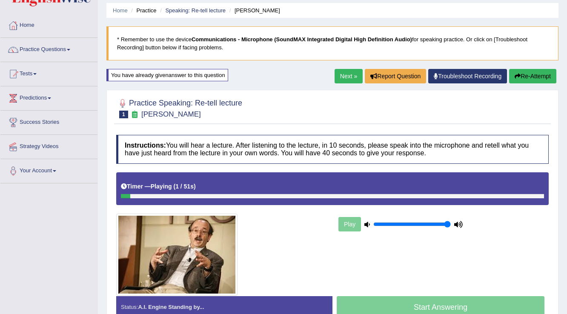
scroll to position [68, 0]
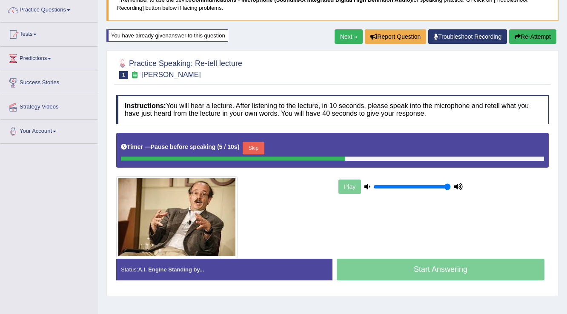
click at [260, 145] on button "Skip" at bounding box center [253, 148] width 21 height 13
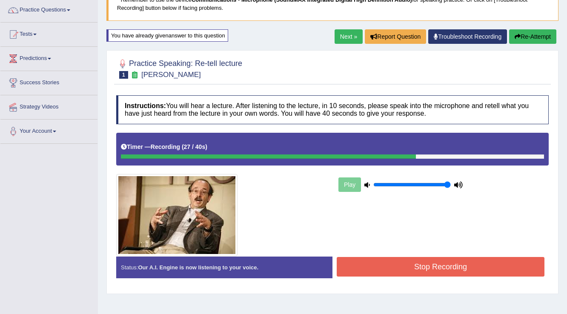
click at [374, 262] on button "Stop Recording" at bounding box center [441, 267] width 208 height 20
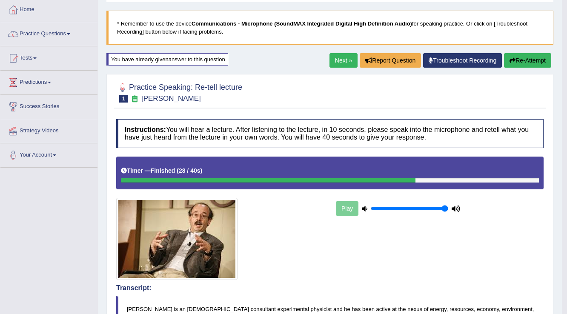
scroll to position [34, 0]
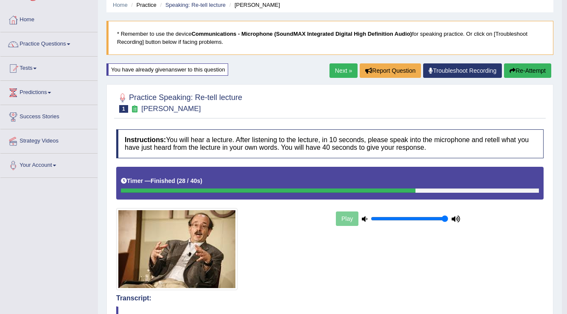
click at [342, 70] on link "Next »" at bounding box center [343, 70] width 28 height 14
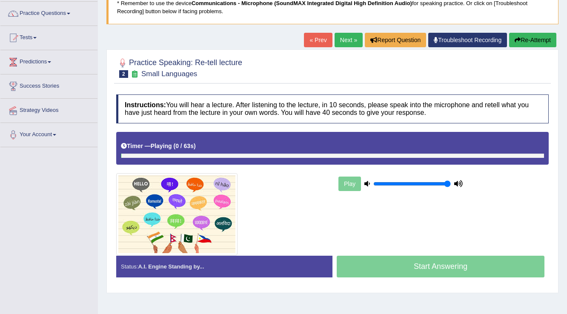
scroll to position [68, 0]
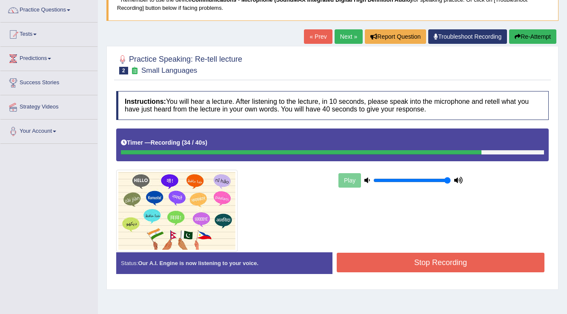
click at [378, 259] on button "Stop Recording" at bounding box center [441, 263] width 208 height 20
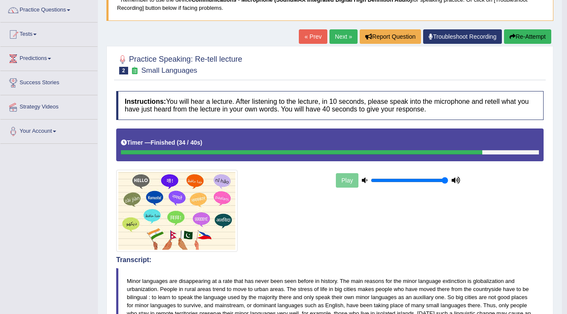
click at [525, 33] on button "Re-Attempt" at bounding box center [527, 36] width 47 height 14
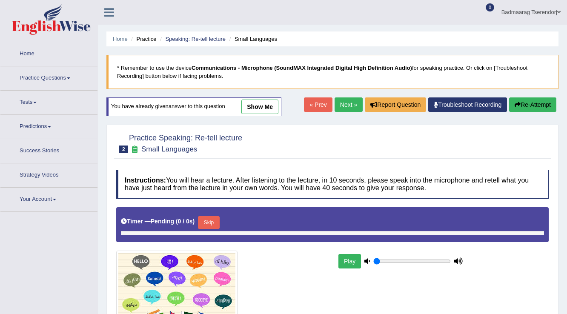
type input "1"
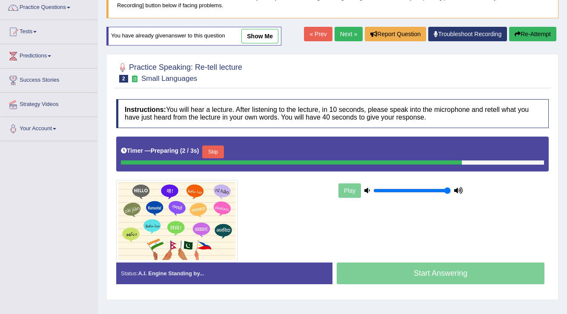
click at [213, 147] on button "Skip" at bounding box center [212, 152] width 21 height 13
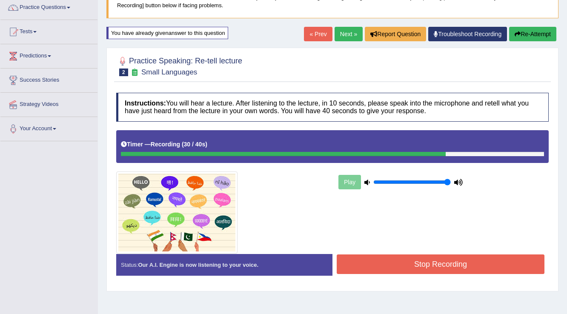
click at [373, 264] on button "Stop Recording" at bounding box center [441, 264] width 208 height 20
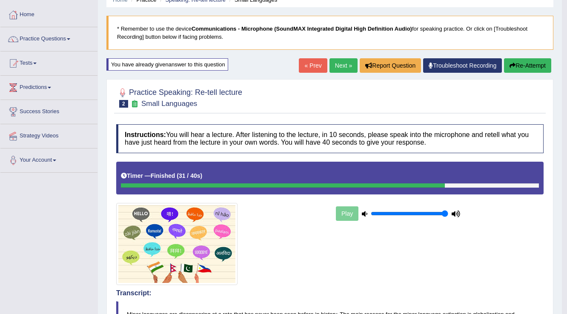
scroll to position [37, 0]
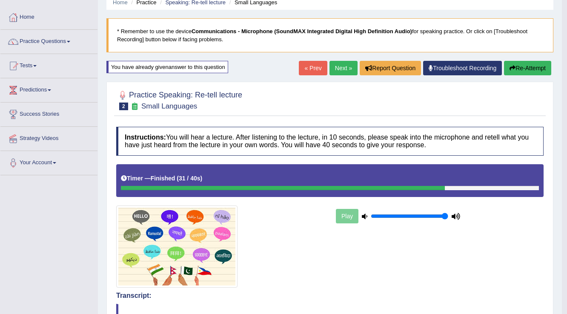
click at [522, 67] on button "Re-Attempt" at bounding box center [527, 68] width 47 height 14
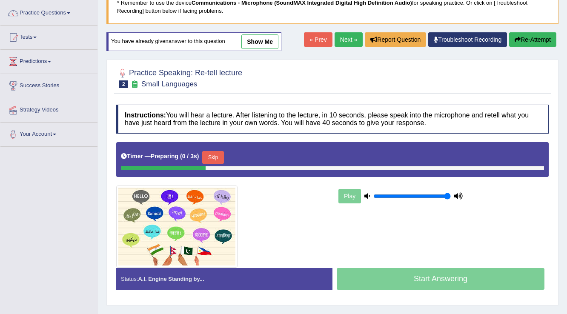
scroll to position [105, 0]
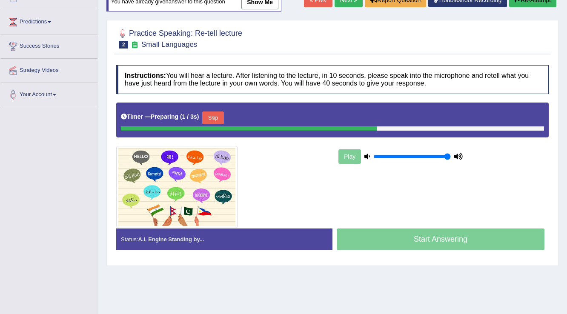
click at [213, 112] on button "Skip" at bounding box center [212, 117] width 21 height 13
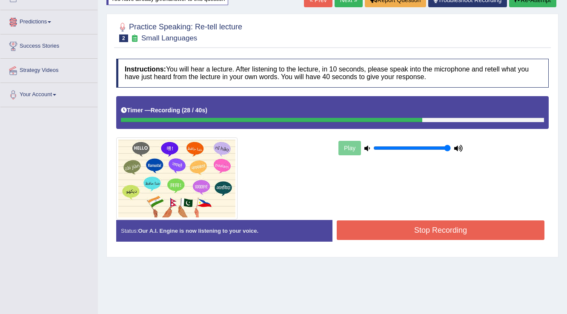
click at [375, 225] on button "Stop Recording" at bounding box center [441, 230] width 208 height 20
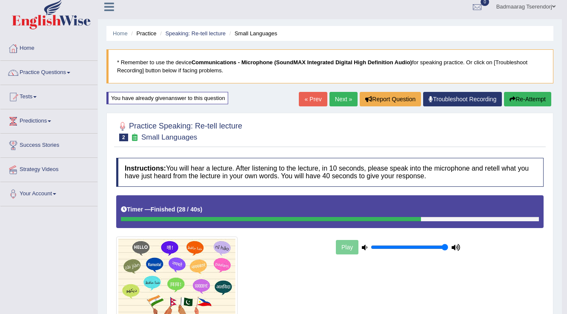
scroll to position [3, 0]
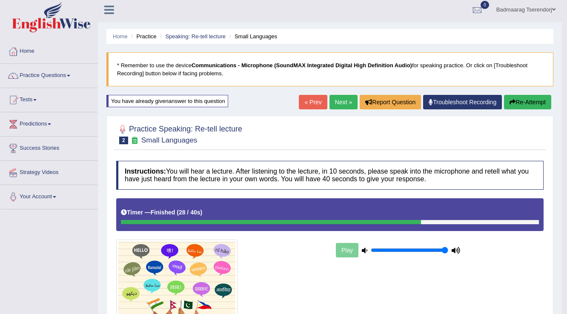
click at [534, 98] on button "Re-Attempt" at bounding box center [527, 102] width 47 height 14
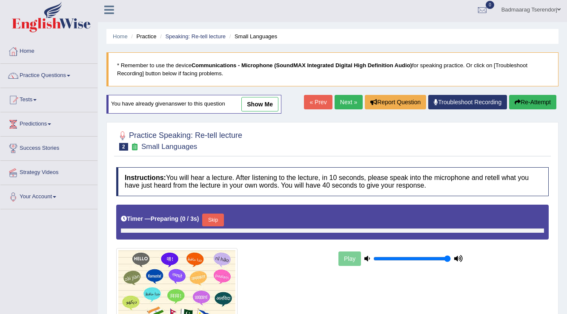
click at [342, 100] on link "Next »" at bounding box center [348, 102] width 28 height 14
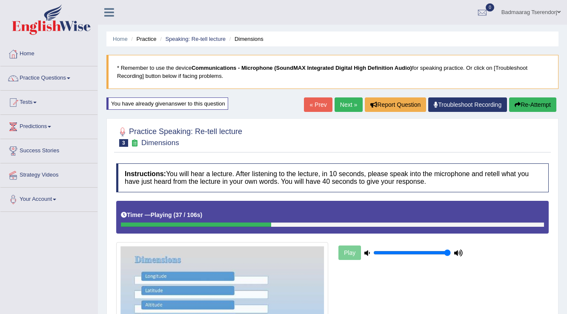
click at [54, 75] on link "Practice Questions" at bounding box center [48, 76] width 97 height 21
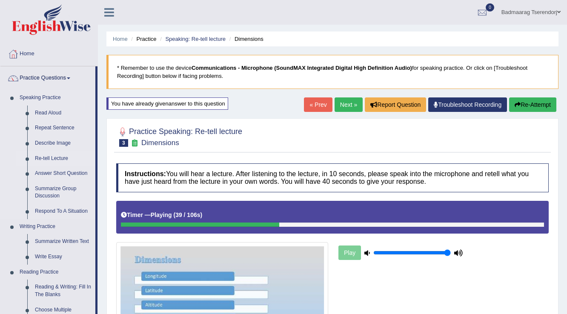
click at [56, 157] on link "Re-tell Lecture" at bounding box center [63, 158] width 64 height 15
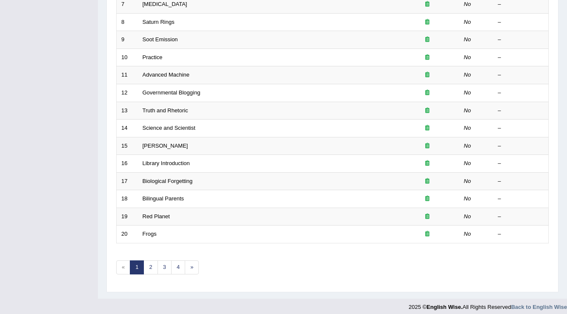
scroll to position [247, 0]
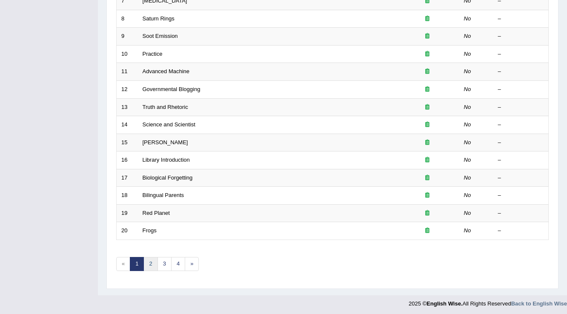
click at [149, 264] on link "2" at bounding box center [150, 264] width 14 height 14
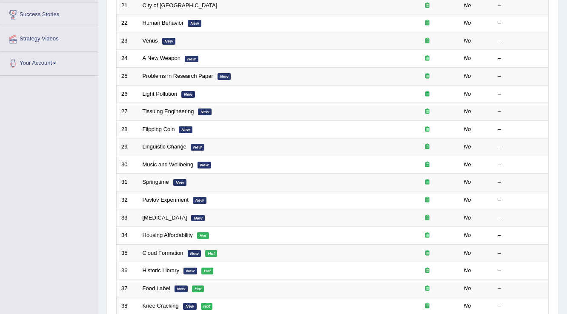
scroll to position [238, 0]
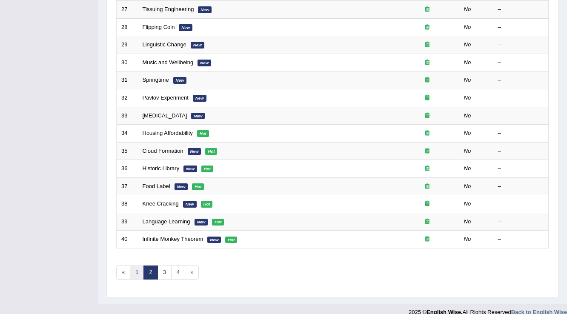
click at [134, 268] on link "1" at bounding box center [137, 272] width 14 height 14
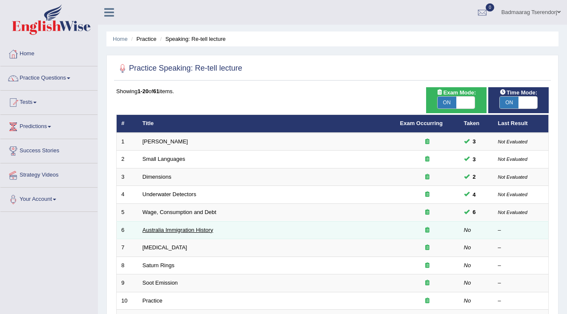
click at [176, 227] on link "Australia Immigration History" at bounding box center [178, 230] width 71 height 6
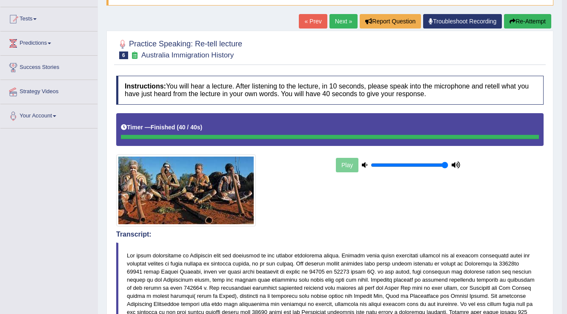
scroll to position [68, 0]
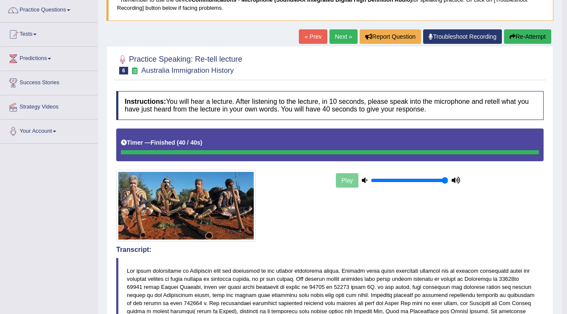
click at [531, 33] on button "Re-Attempt" at bounding box center [527, 36] width 47 height 14
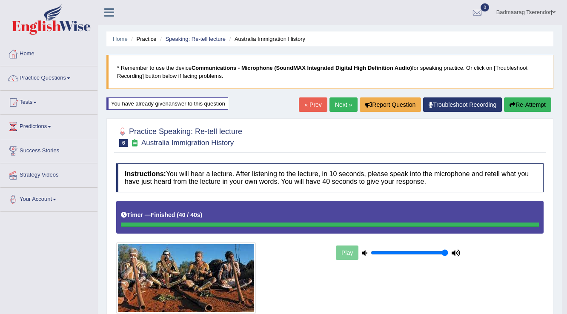
click at [342, 103] on link "Next »" at bounding box center [343, 104] width 28 height 14
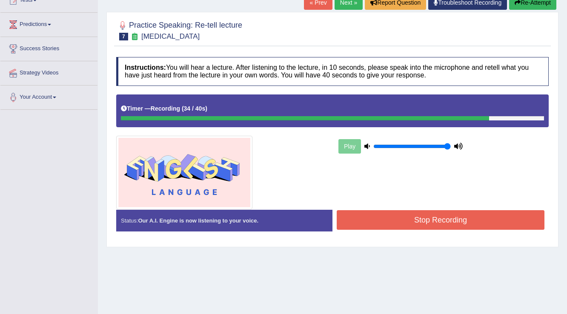
click at [400, 224] on button "Stop Recording" at bounding box center [441, 220] width 208 height 20
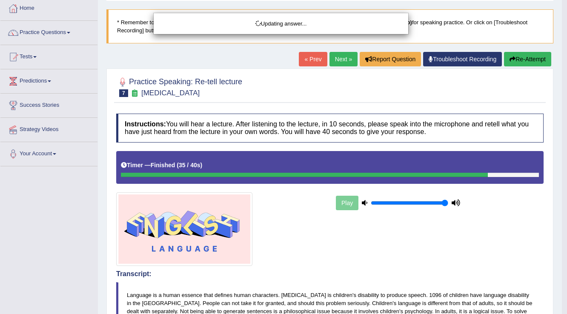
scroll to position [34, 0]
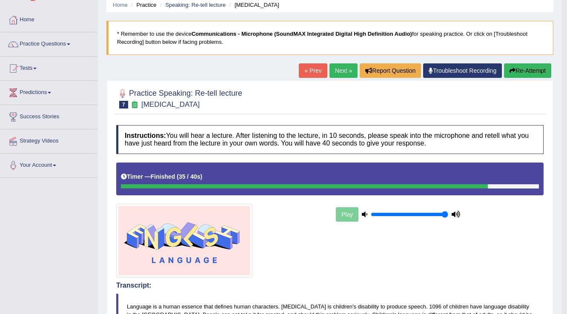
click at [532, 69] on button "Re-Attempt" at bounding box center [527, 70] width 47 height 14
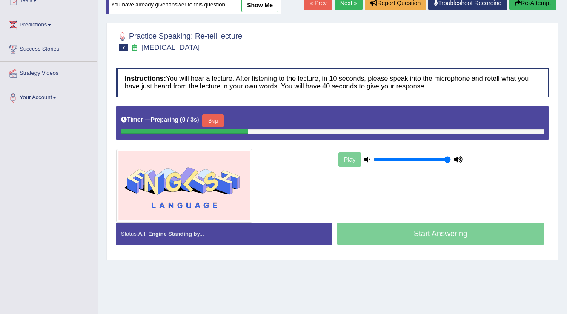
scroll to position [102, 0]
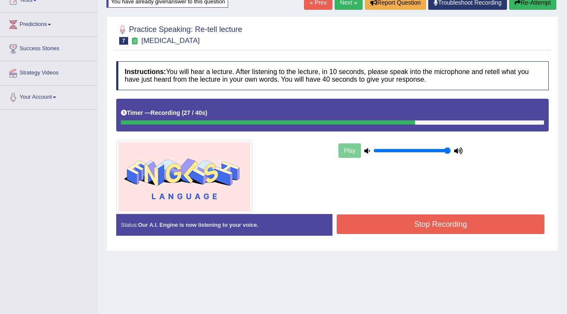
click at [405, 225] on button "Stop Recording" at bounding box center [441, 224] width 208 height 20
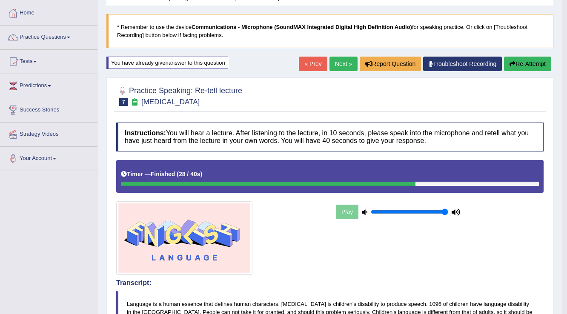
scroll to position [0, 0]
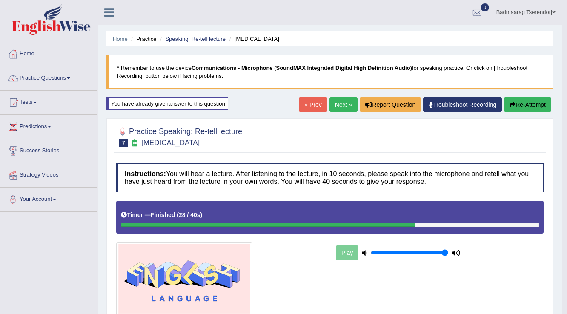
click at [332, 106] on link "Next »" at bounding box center [343, 104] width 28 height 14
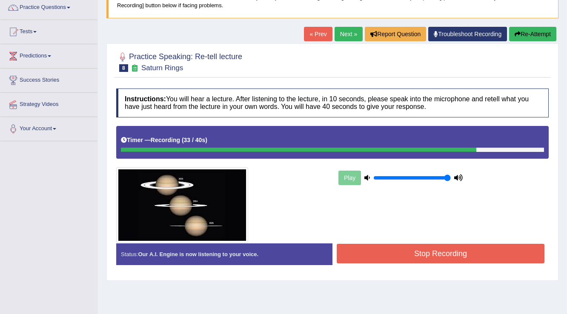
scroll to position [102, 0]
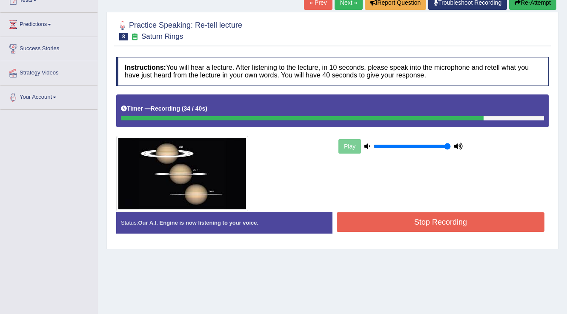
click at [378, 224] on button "Stop Recording" at bounding box center [441, 222] width 208 height 20
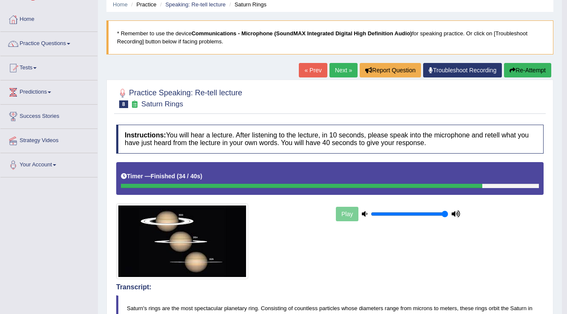
scroll to position [34, 0]
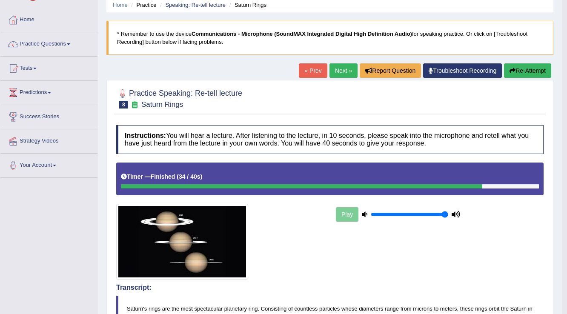
click at [525, 71] on button "Re-Attempt" at bounding box center [527, 70] width 47 height 14
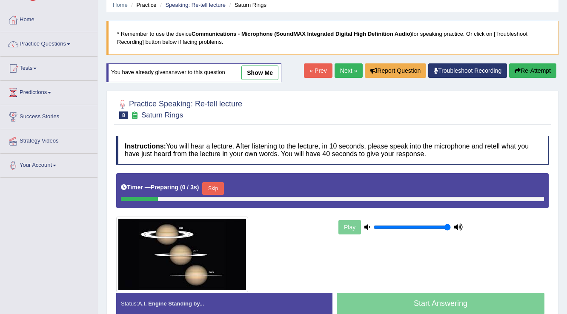
scroll to position [34, 0]
click at [219, 184] on button "Skip" at bounding box center [212, 188] width 21 height 13
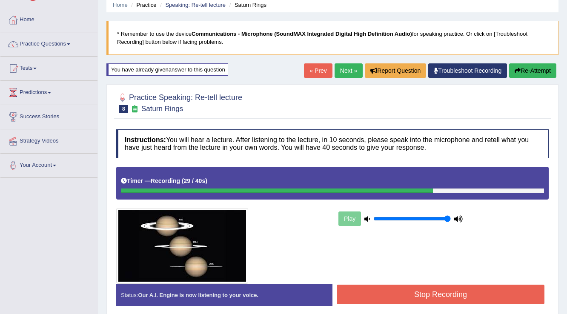
click at [383, 286] on button "Stop Recording" at bounding box center [441, 295] width 208 height 20
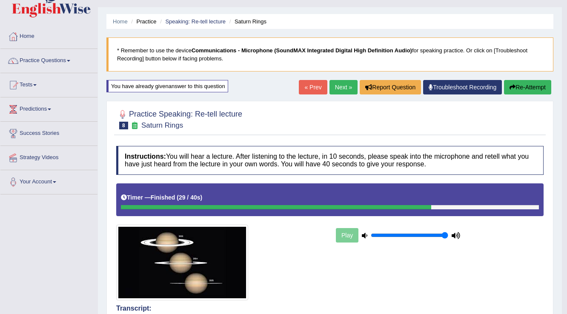
scroll to position [0, 0]
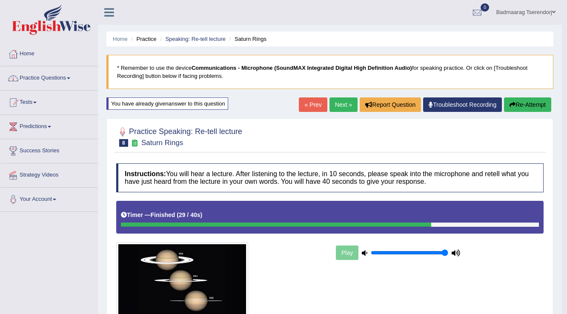
click at [338, 106] on link "Next »" at bounding box center [343, 104] width 28 height 14
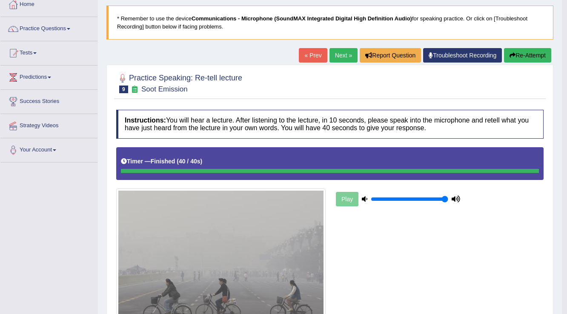
scroll to position [34, 0]
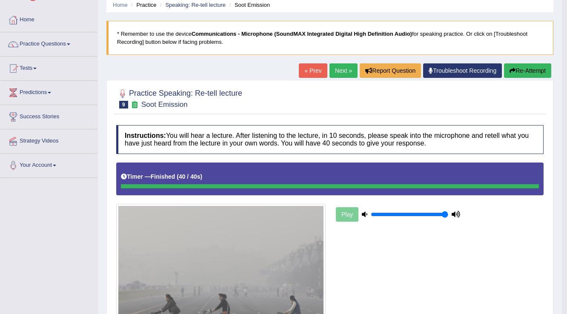
click at [533, 70] on button "Re-Attempt" at bounding box center [527, 70] width 47 height 14
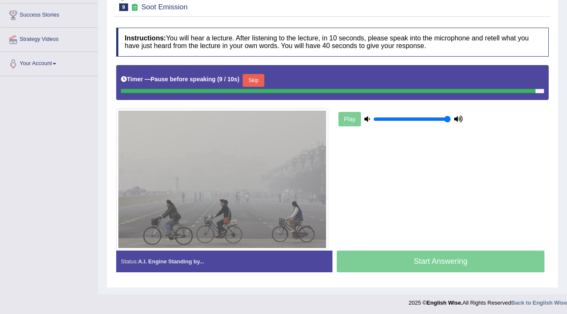
scroll to position [134, 0]
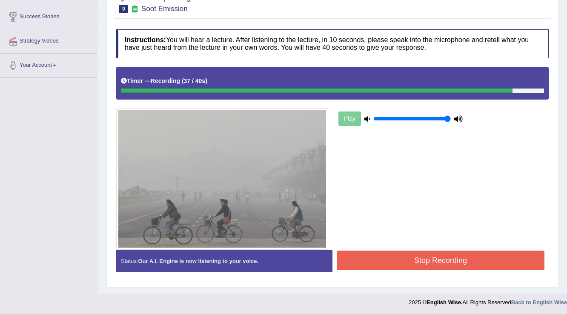
click at [378, 255] on button "Stop Recording" at bounding box center [441, 261] width 208 height 20
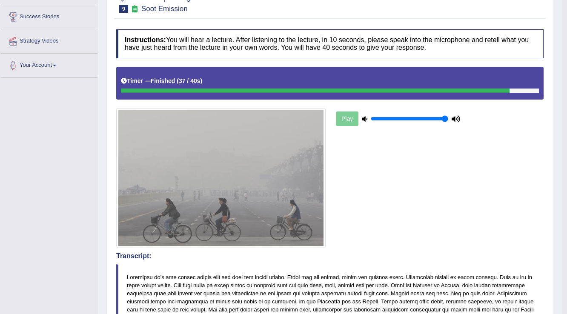
scroll to position [0, 0]
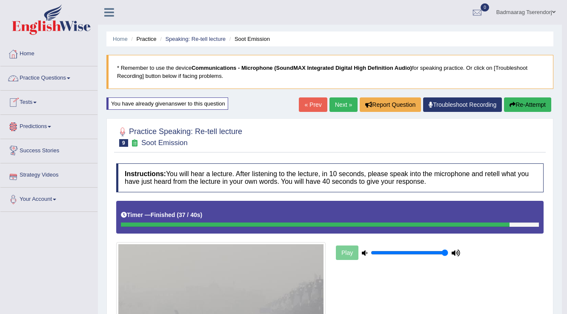
click at [29, 54] on link "Home" at bounding box center [48, 52] width 97 height 21
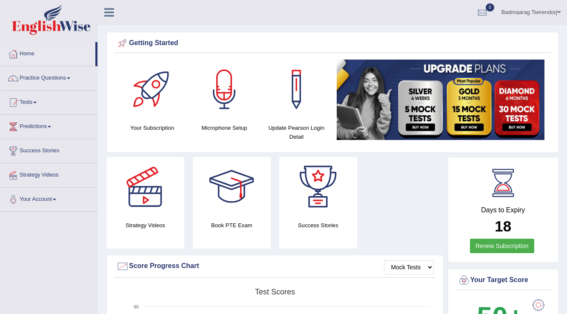
click at [559, 9] on link "Badmaarag Tserendorj" at bounding box center [531, 11] width 72 height 22
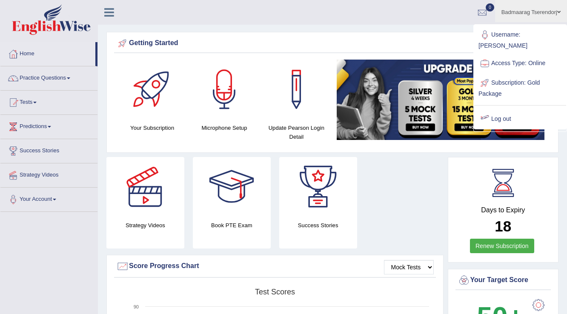
click at [497, 109] on link "Log out" at bounding box center [520, 119] width 92 height 20
